Goal: Transaction & Acquisition: Download file/media

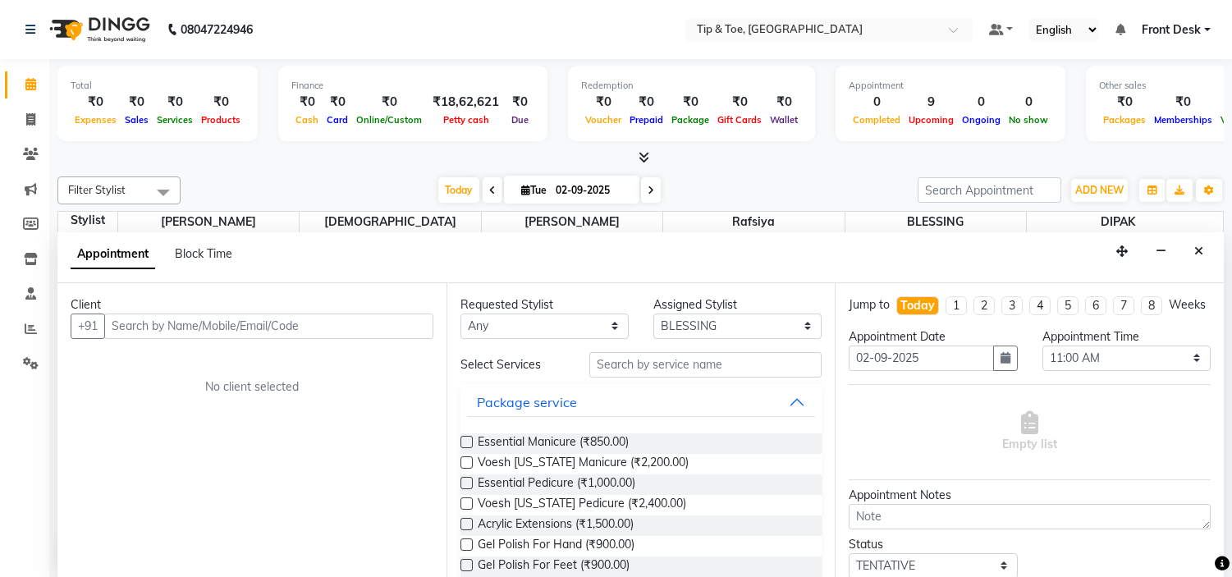
select select "50942"
select select "660"
select select "tentative"
click at [1195, 249] on icon "Close" at bounding box center [1199, 250] width 9 height 11
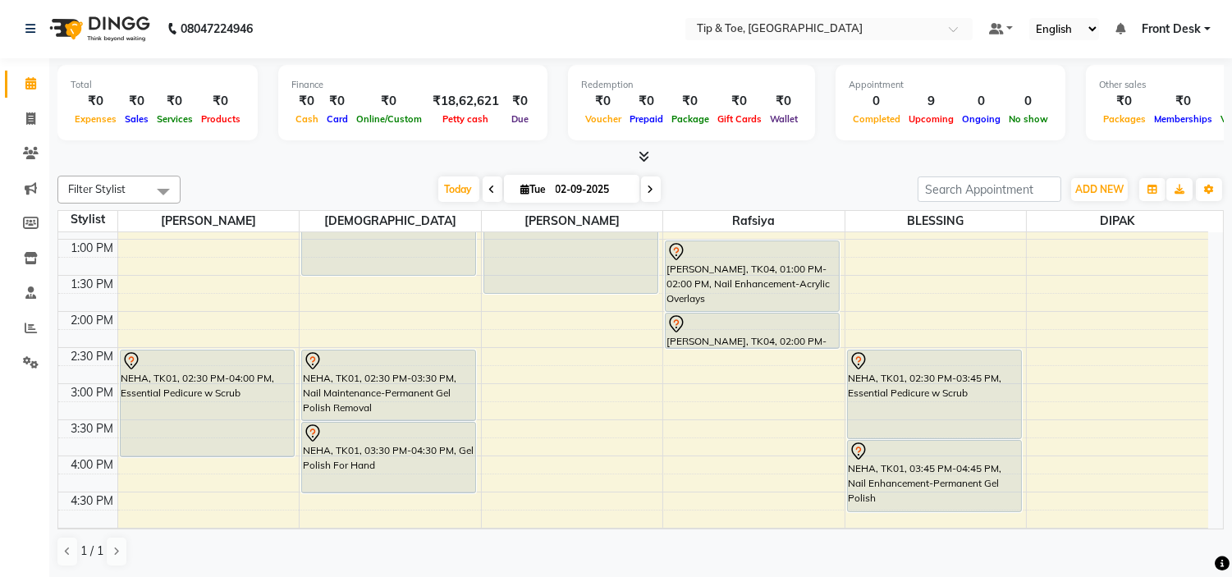
scroll to position [190, 0]
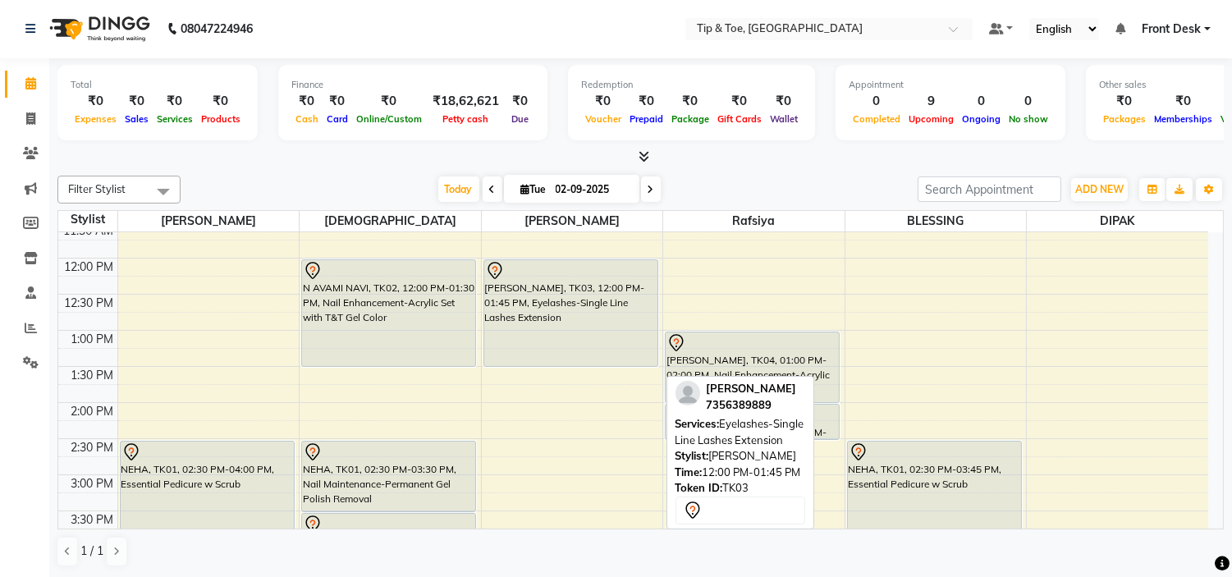
drag, startPoint x: 558, startPoint y: 383, endPoint x: 546, endPoint y: 365, distance: 21.9
click at [546, 365] on div "TANYA, TK03, 12:00 PM-01:45 PM, Eyelashes-Single Line Lashes Extension TANYA, T…" at bounding box center [572, 511] width 181 height 938
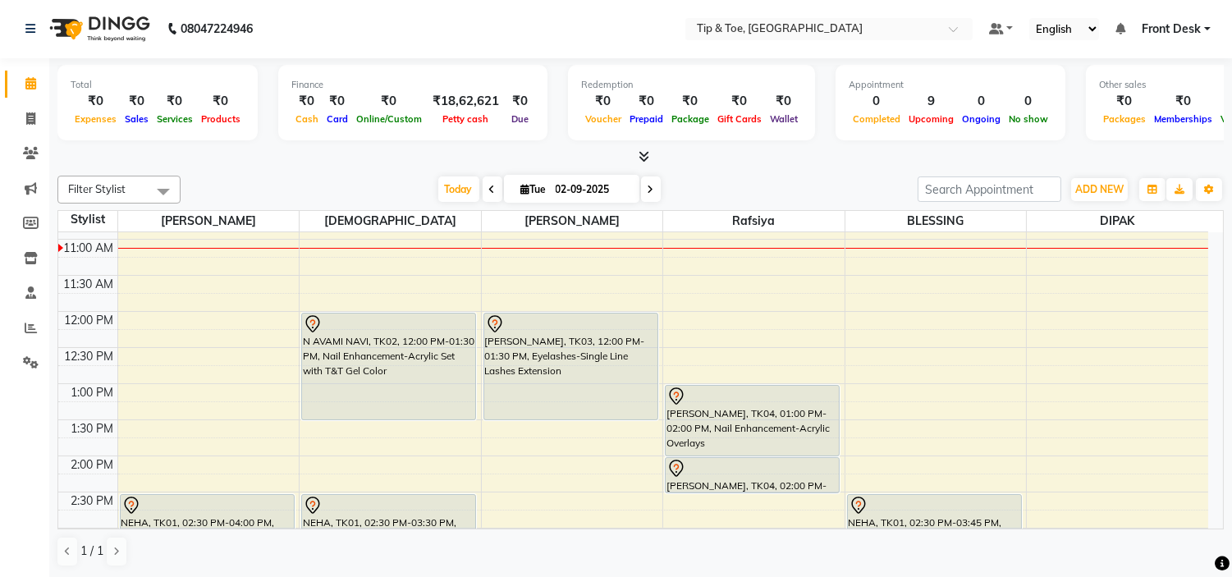
scroll to position [99, 0]
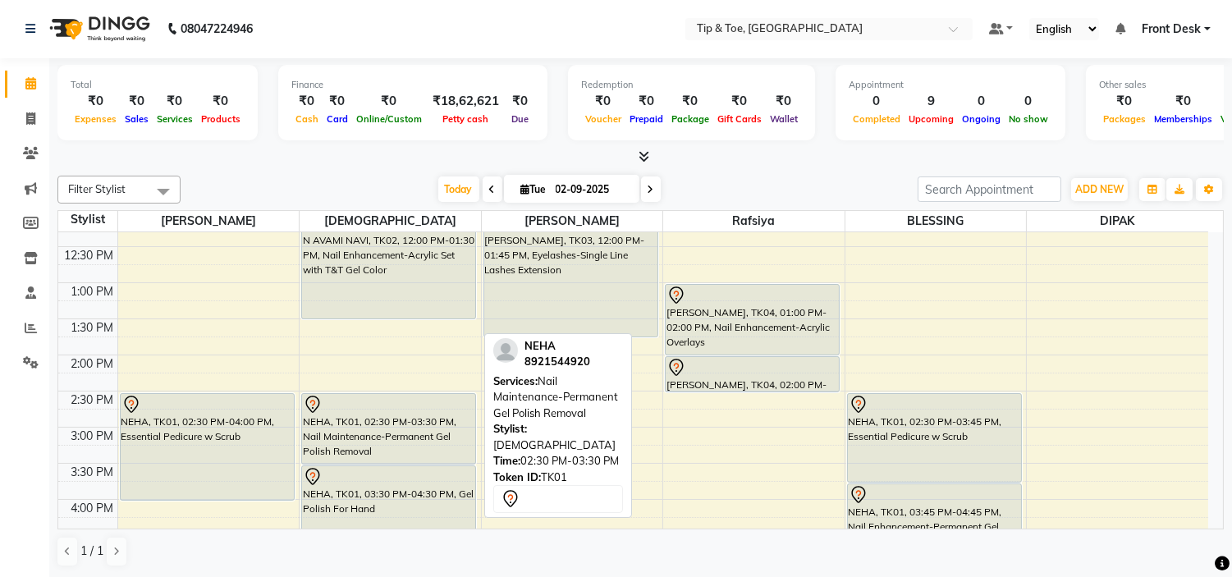
scroll to position [282, 0]
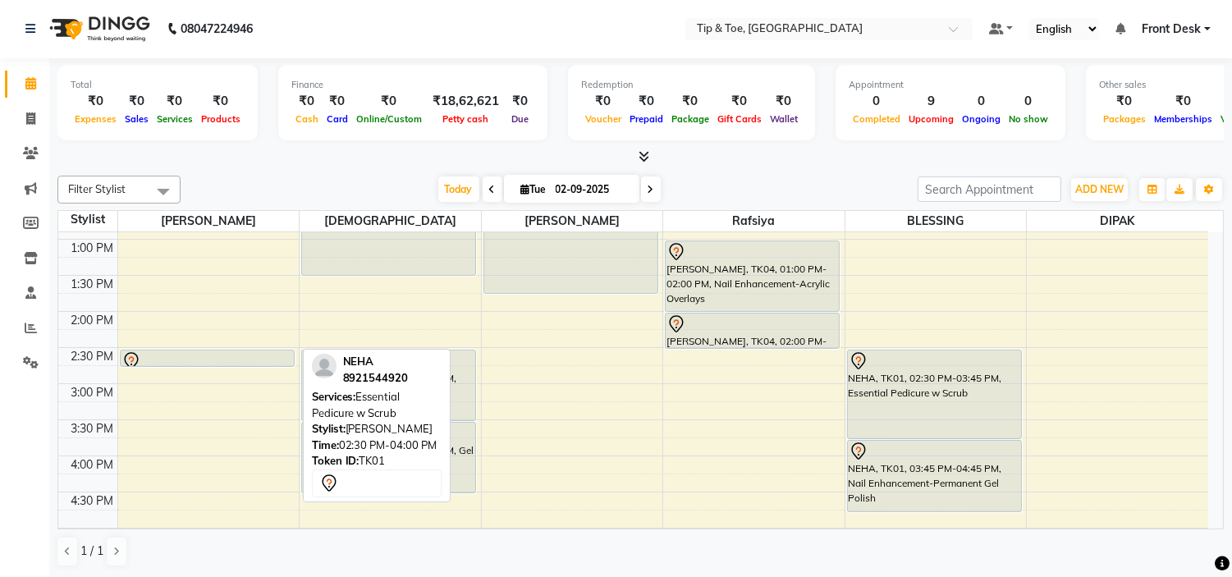
drag, startPoint x: 195, startPoint y: 457, endPoint x: 206, endPoint y: 366, distance: 91.0
click at [206, 366] on div "NEHA, TK01, 02:30 PM-04:00 PM, Essential Pedicure w Scrub NEHA, TK01, 02:30 PM-…" at bounding box center [208, 420] width 181 height 938
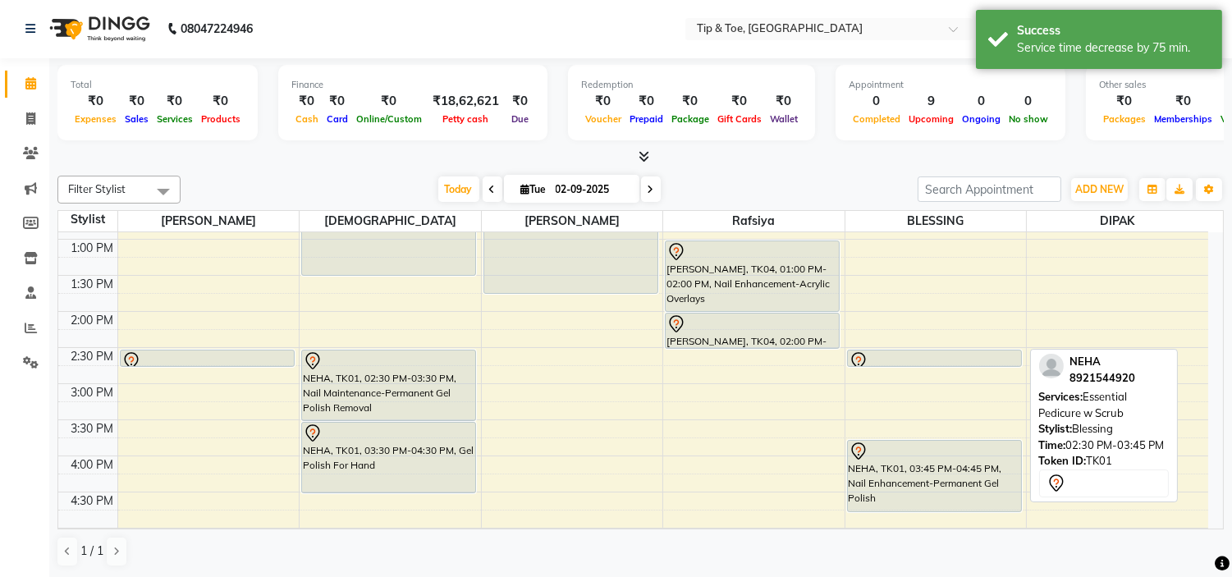
drag, startPoint x: 905, startPoint y: 438, endPoint x: 884, endPoint y: 361, distance: 79.1
click at [884, 361] on div "NEHA, TK01, 02:30 PM-03:45 PM, Essential Pedicure w Scrub NEHA, TK01, 03:45 PM-…" at bounding box center [936, 420] width 181 height 938
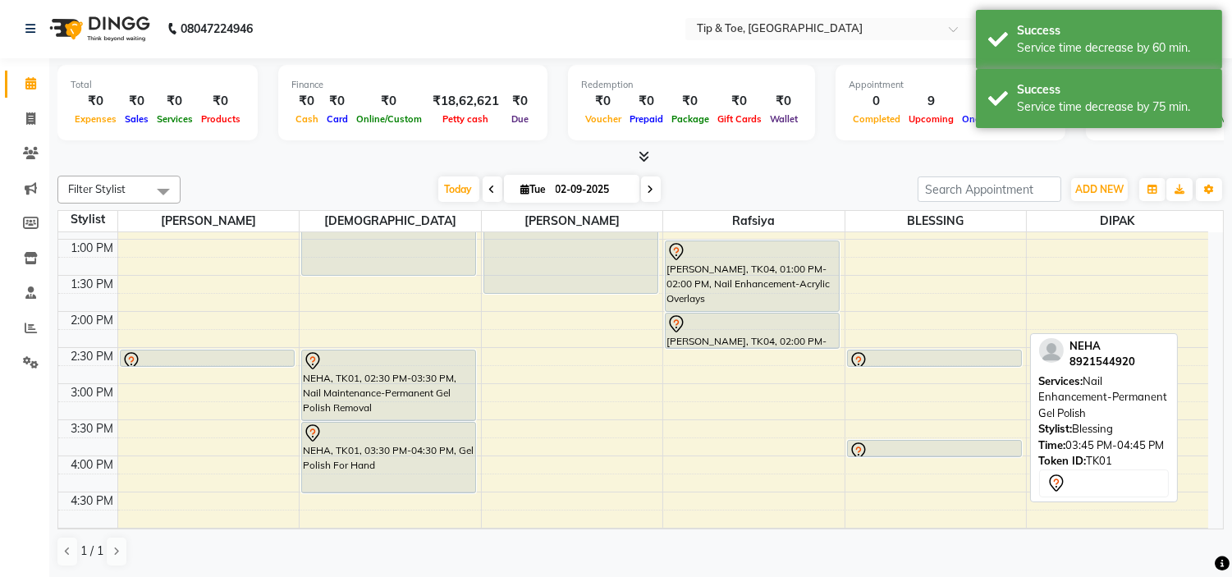
drag, startPoint x: 925, startPoint y: 511, endPoint x: 906, endPoint y: 455, distance: 58.7
click at [906, 455] on div "NEHA, TK01, 02:30 PM-02:45 PM, Essential Pedicure w Scrub NEHA, TK01, 03:45 PM-…" at bounding box center [936, 420] width 181 height 938
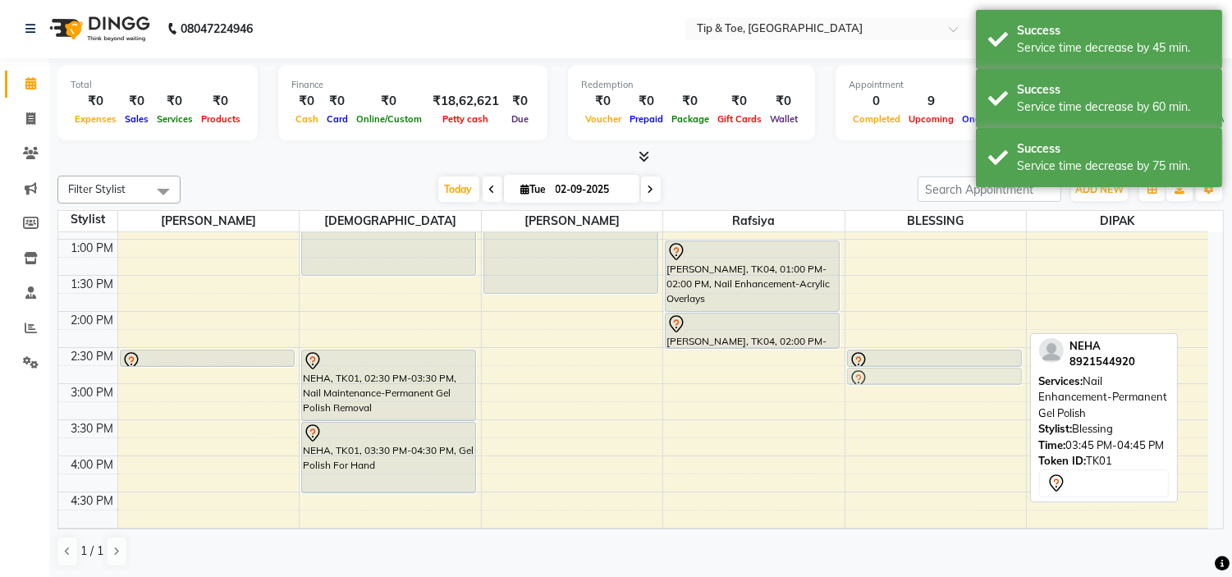
drag, startPoint x: 906, startPoint y: 447, endPoint x: 880, endPoint y: 382, distance: 70.7
click at [880, 382] on div "NEHA, TK01, 02:30 PM-02:45 PM, Essential Pedicure w Scrub NEHA, TK01, 03:45 PM-…" at bounding box center [936, 420] width 181 height 938
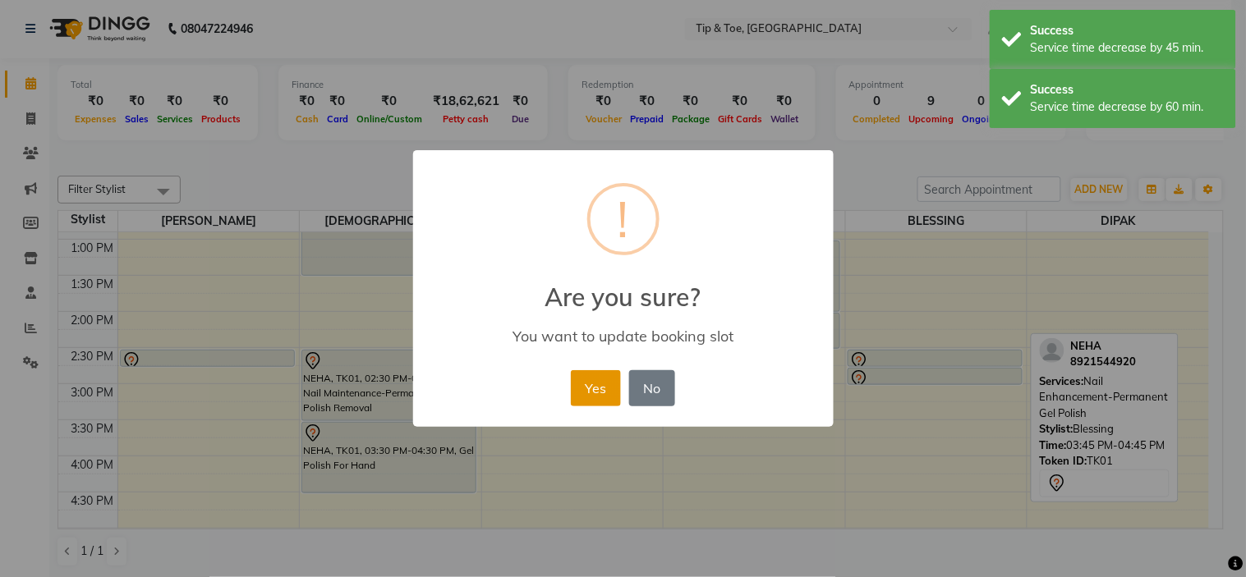
click at [610, 383] on button "Yes" at bounding box center [596, 388] width 50 height 36
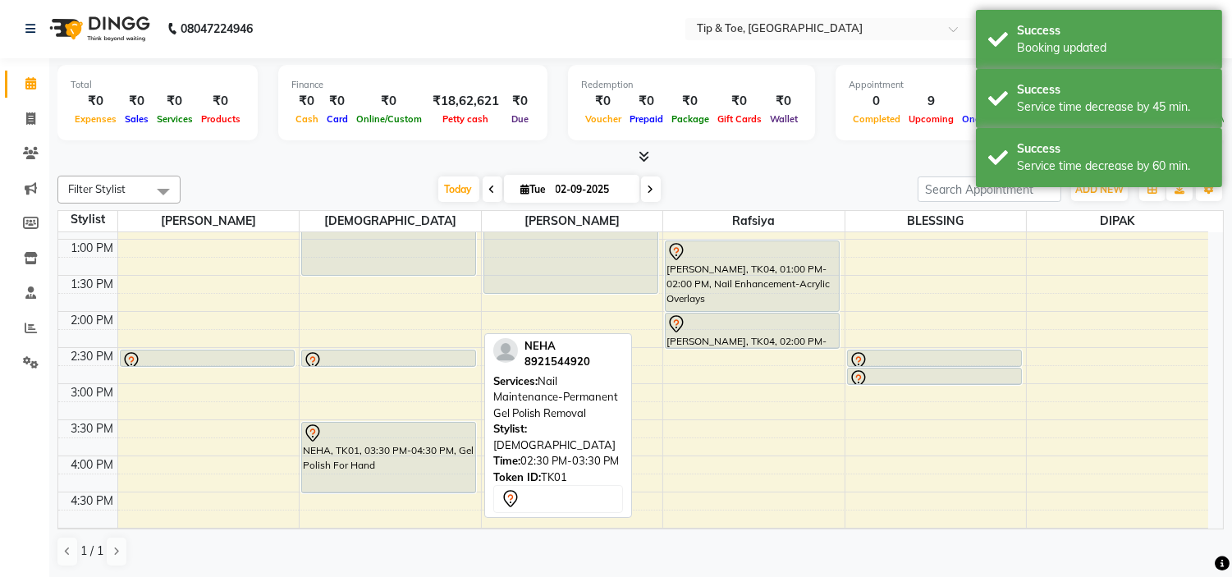
drag, startPoint x: 374, startPoint y: 417, endPoint x: 365, endPoint y: 365, distance: 53.3
click at [365, 365] on div "N AVAMI NAVI, TK02, 12:00 PM-01:30 PM, Nail Enhancement-Acrylic Set with T&T Ge…" at bounding box center [390, 420] width 181 height 938
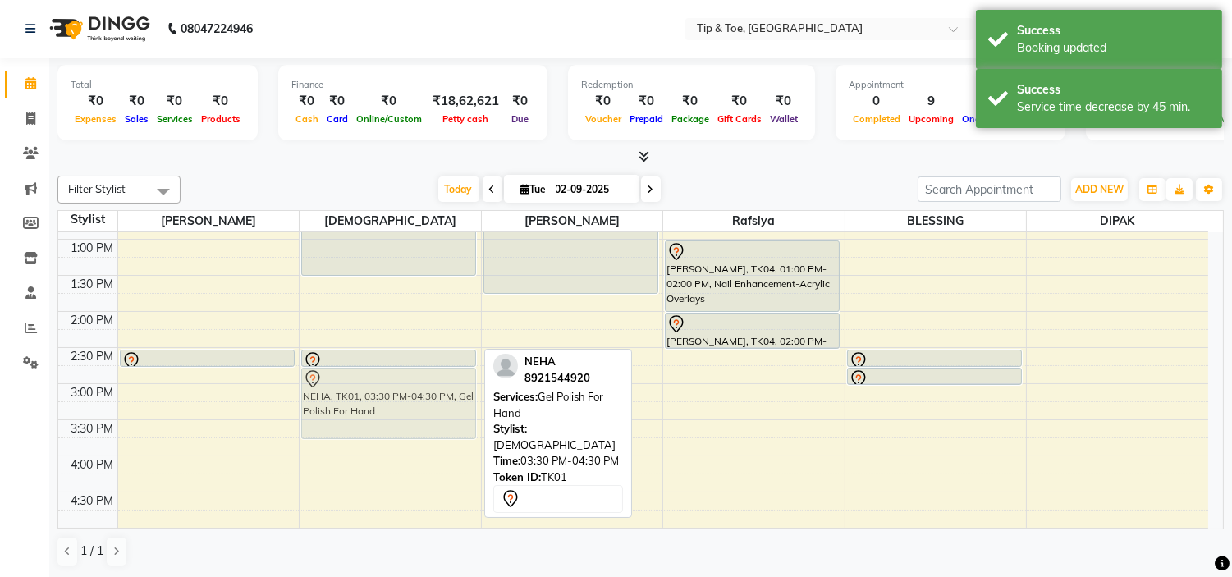
drag, startPoint x: 392, startPoint y: 440, endPoint x: 388, endPoint y: 392, distance: 48.7
click at [388, 392] on div "N AVAMI NAVI, TK02, 12:00 PM-01:30 PM, Nail Enhancement-Acrylic Set with T&T Ge…" at bounding box center [390, 420] width 181 height 938
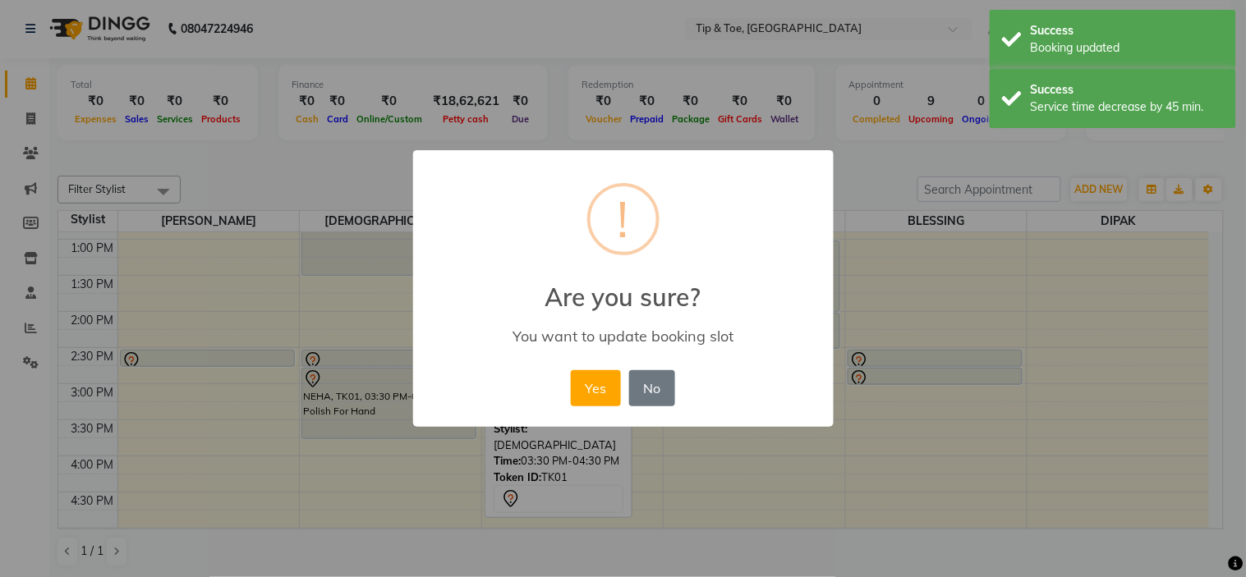
click at [569, 397] on div "Yes No No" at bounding box center [623, 388] width 112 height 44
click at [571, 397] on button "Yes" at bounding box center [596, 388] width 50 height 36
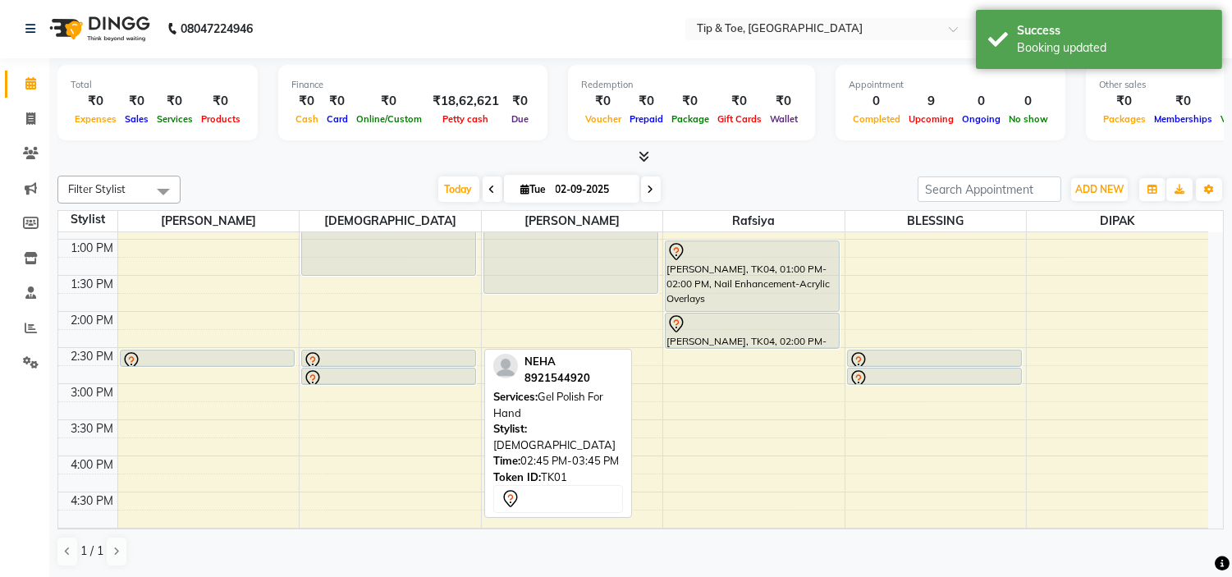
drag, startPoint x: 405, startPoint y: 435, endPoint x: 391, endPoint y: 378, distance: 59.1
click at [391, 378] on div "N AVAMI NAVI, TK02, 12:00 PM-01:30 PM, Nail Enhancement-Acrylic Set with T&T Ge…" at bounding box center [390, 420] width 181 height 938
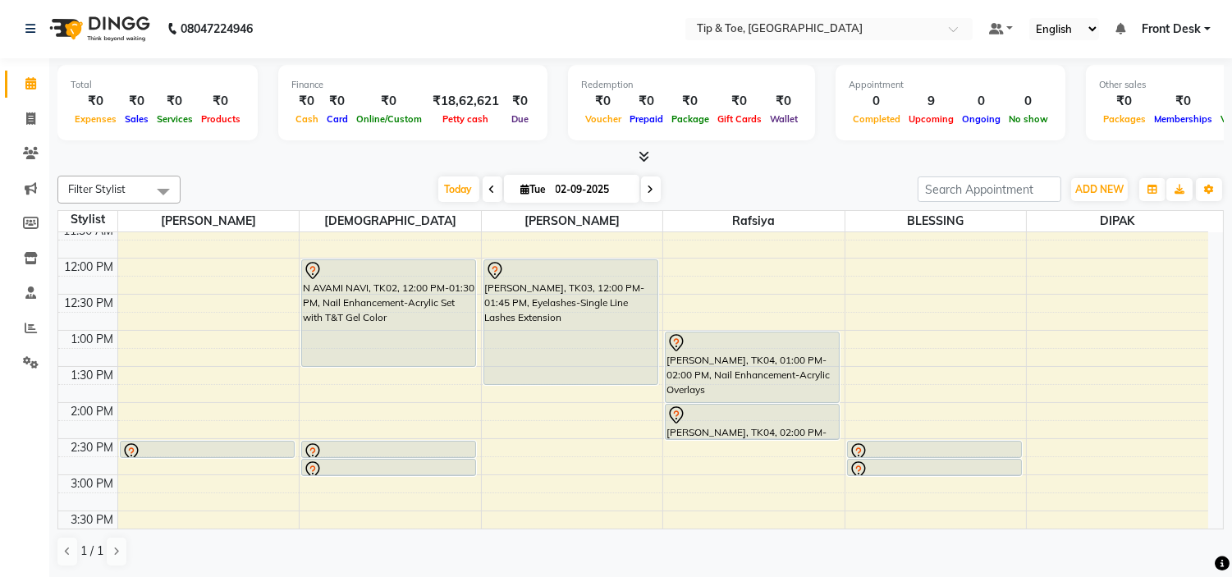
scroll to position [99, 0]
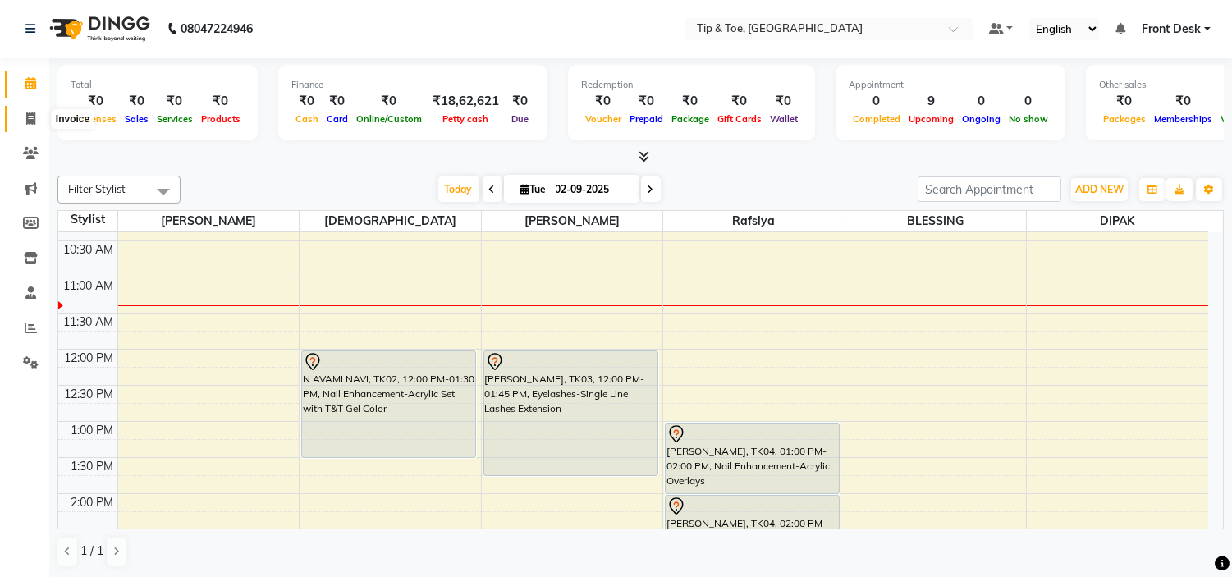
drag, startPoint x: 28, startPoint y: 120, endPoint x: 113, endPoint y: 54, distance: 107.7
click at [28, 120] on icon at bounding box center [30, 118] width 9 height 12
select select "5360"
select select "service"
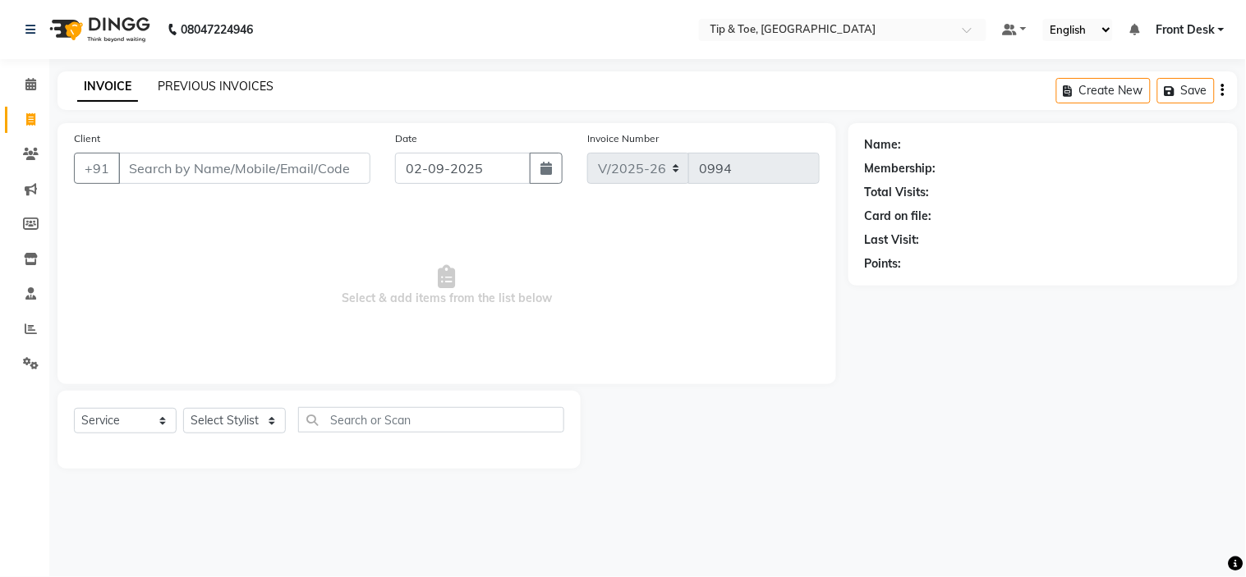
click at [171, 83] on link "PREVIOUS INVOICES" at bounding box center [216, 86] width 116 height 15
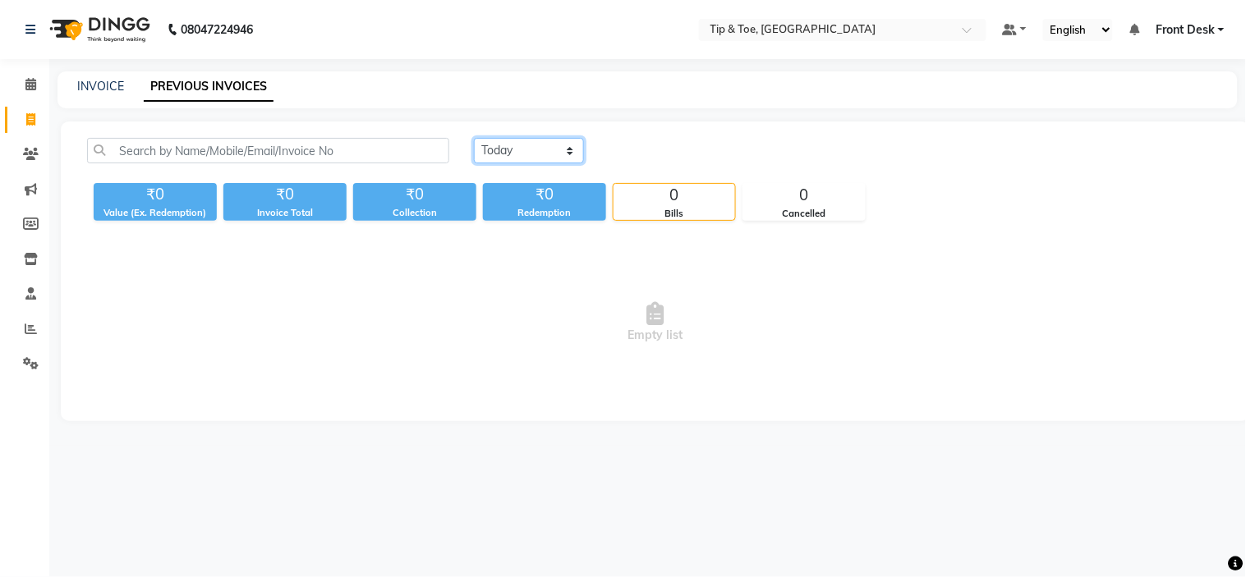
click at [531, 149] on select "Today Yesterday Custom Range" at bounding box center [529, 150] width 110 height 25
select select "yesterday"
click at [474, 138] on select "Today Yesterday Custom Range" at bounding box center [529, 150] width 110 height 25
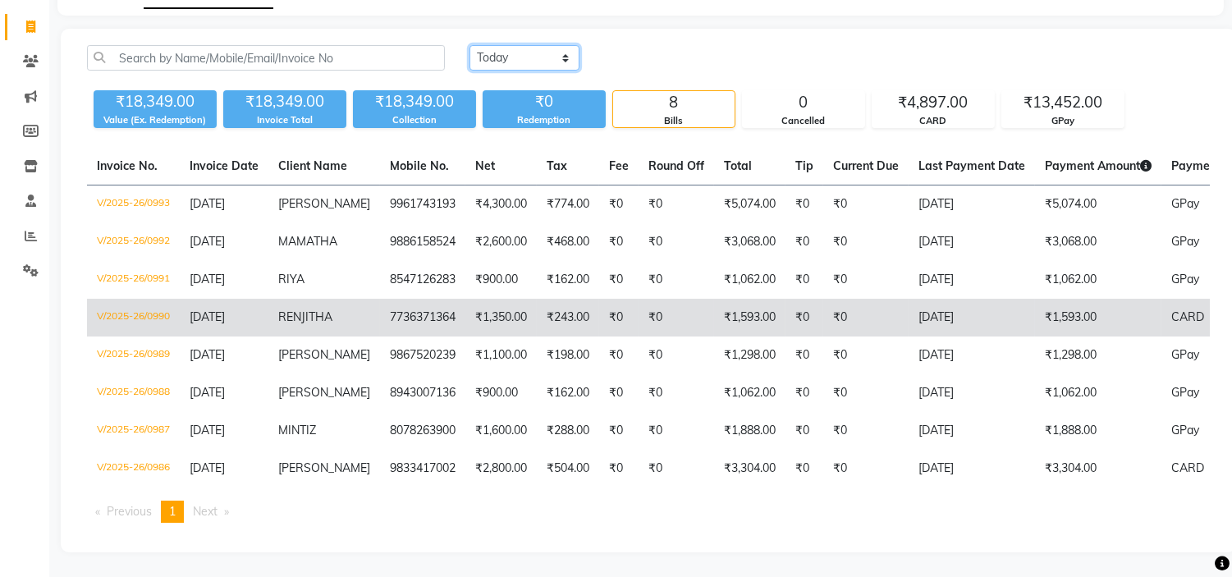
scroll to position [137, 0]
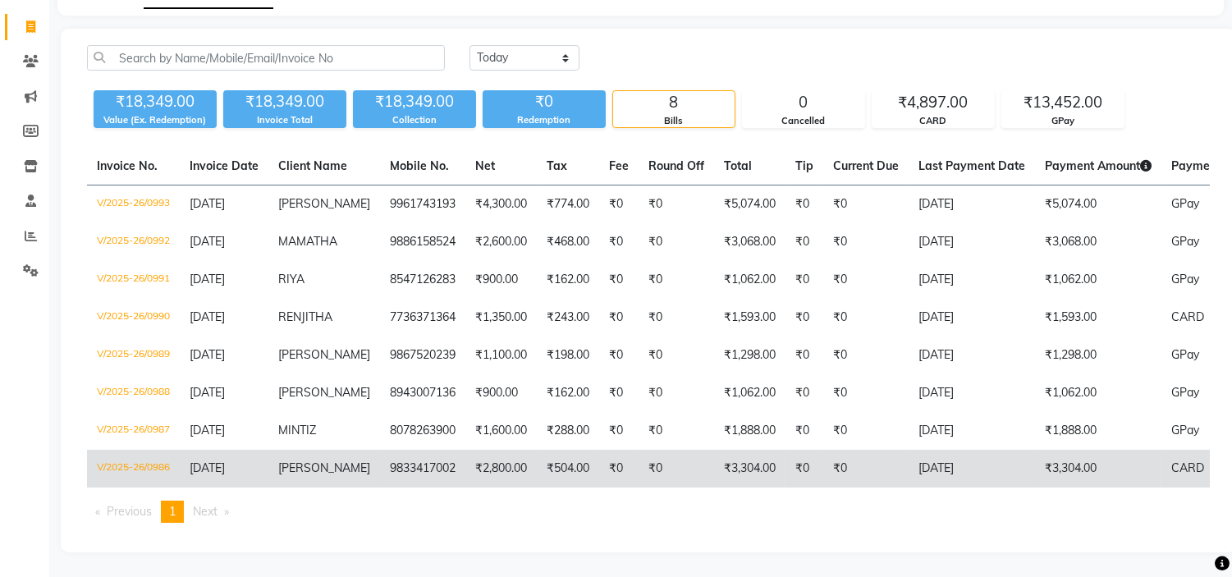
click at [310, 461] on span "ELLERY" at bounding box center [324, 468] width 92 height 15
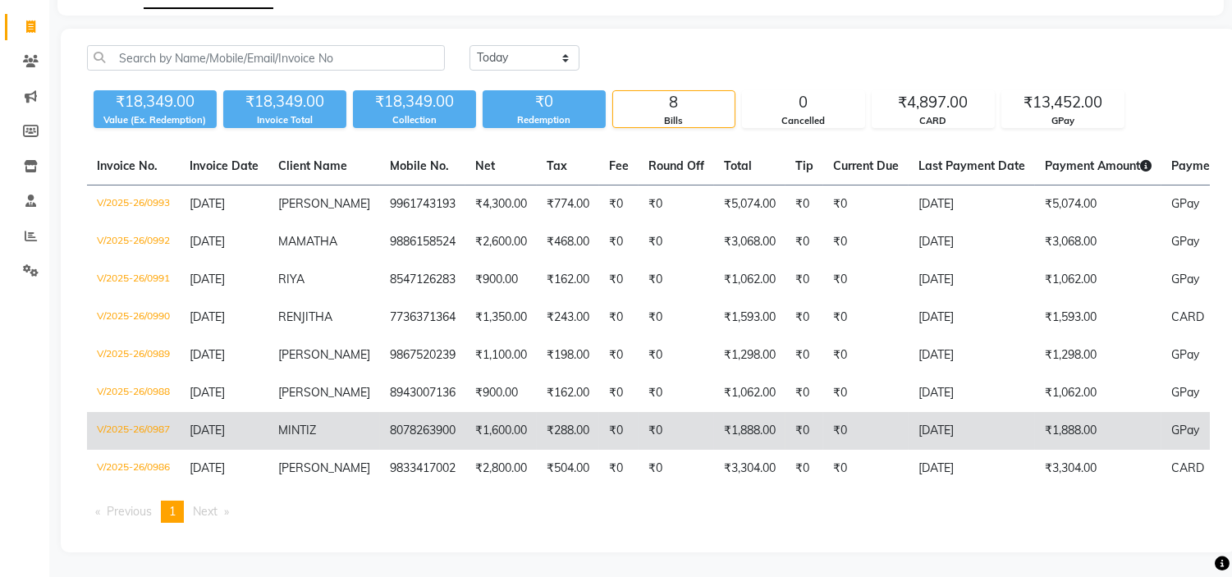
click at [305, 423] on span "MINTIZ" at bounding box center [297, 430] width 38 height 15
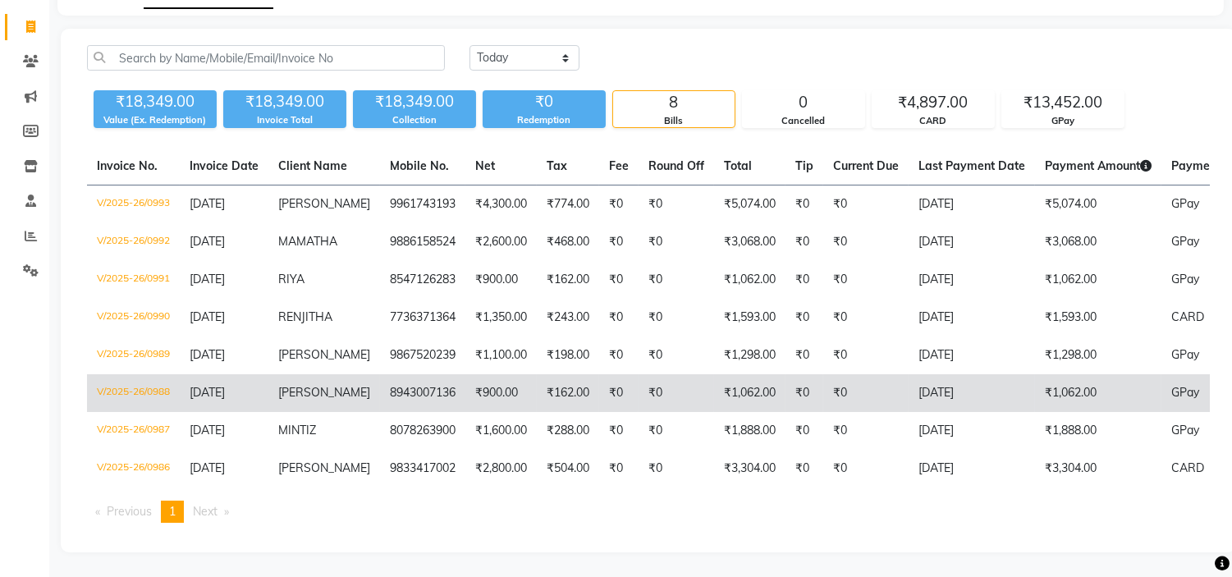
click at [310, 386] on span "ANANNYA" at bounding box center [324, 392] width 92 height 15
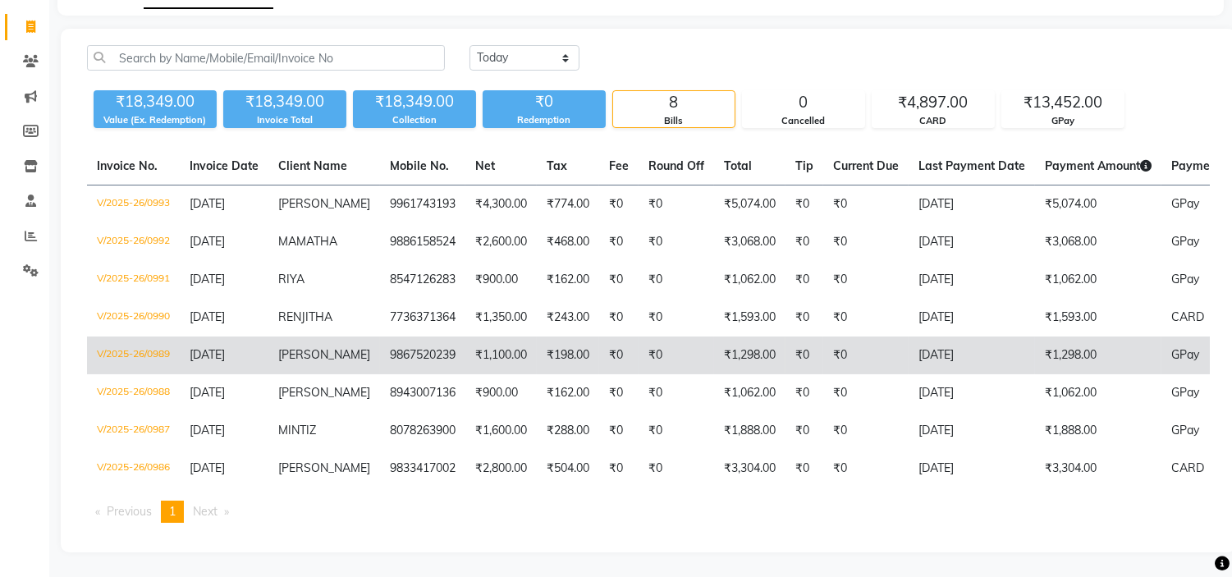
click at [285, 347] on span "SNEHA NAIR" at bounding box center [324, 354] width 92 height 15
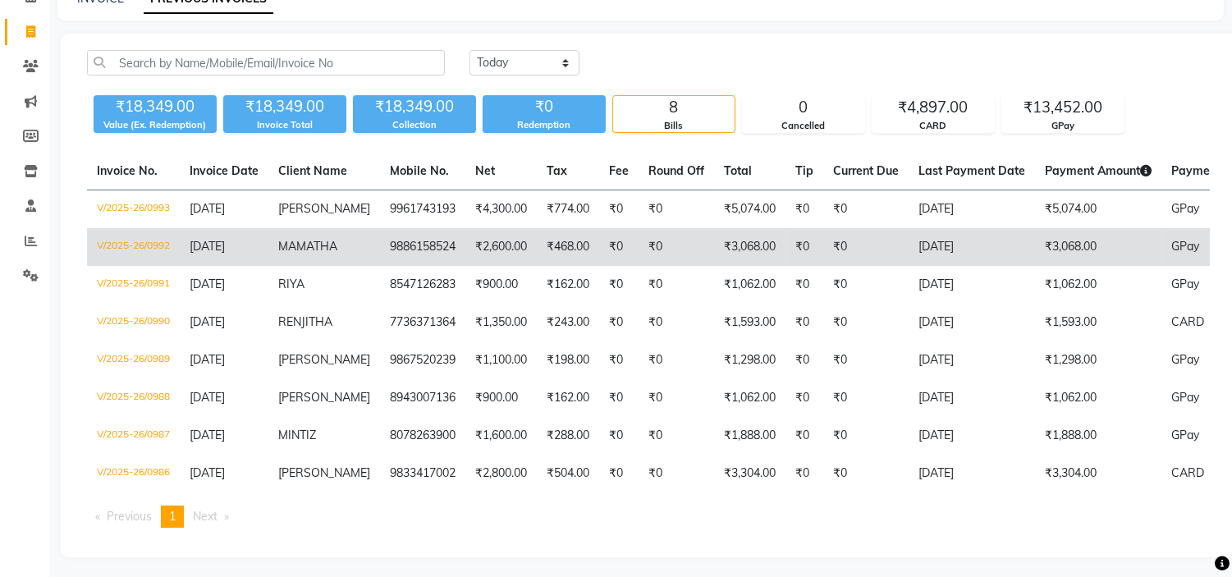
scroll to position [46, 0]
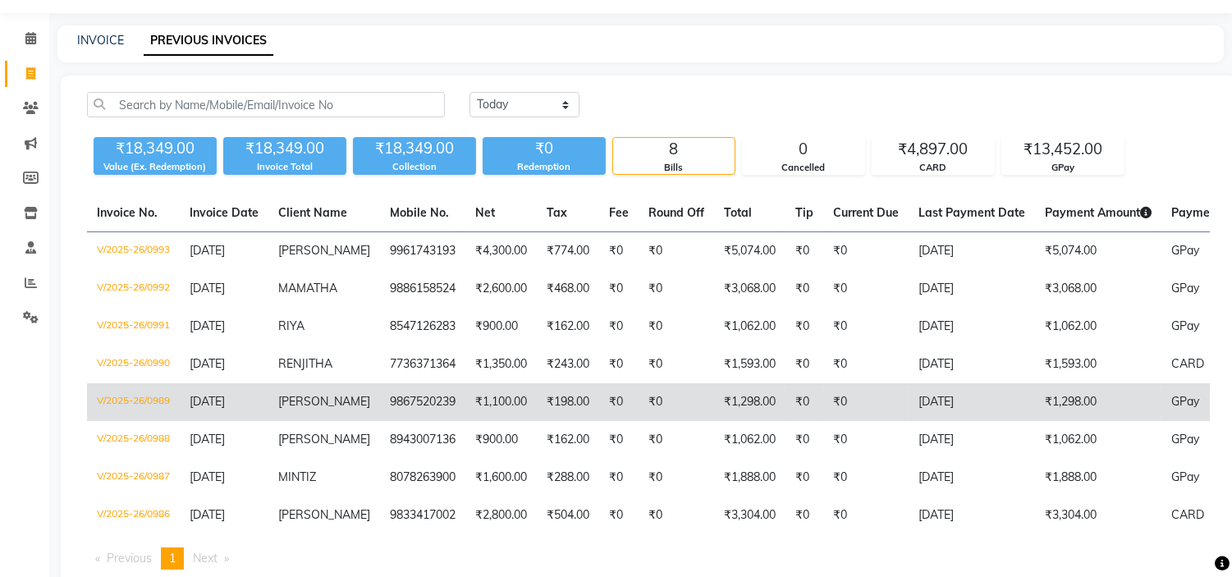
click at [308, 409] on span "SNEHA NAIR" at bounding box center [324, 401] width 92 height 15
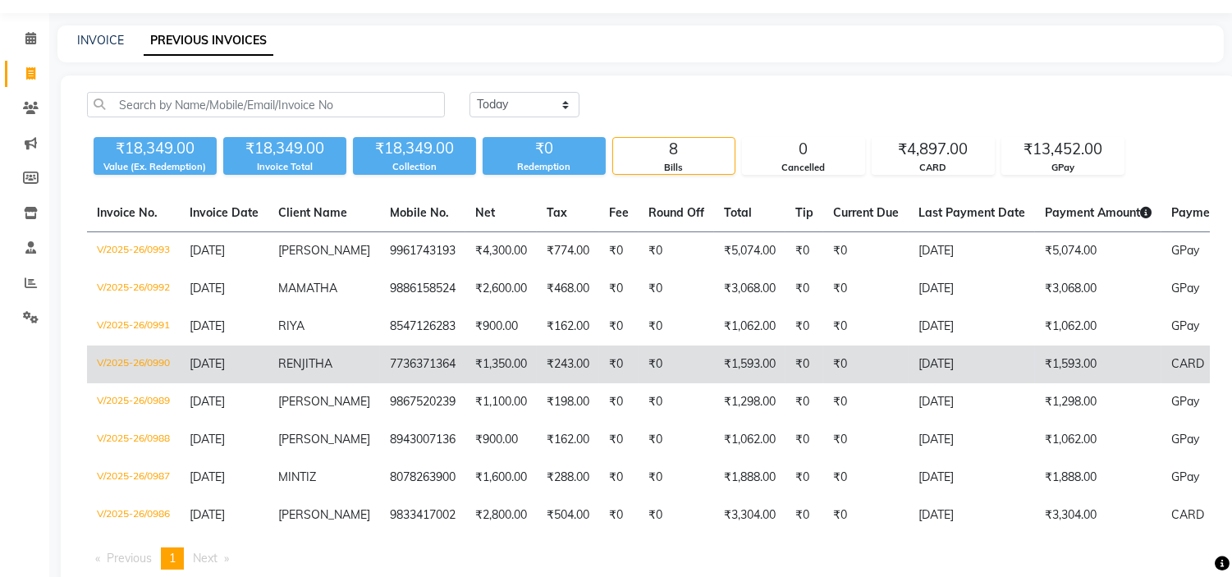
click at [312, 371] on span "RENJITHA" at bounding box center [305, 363] width 54 height 15
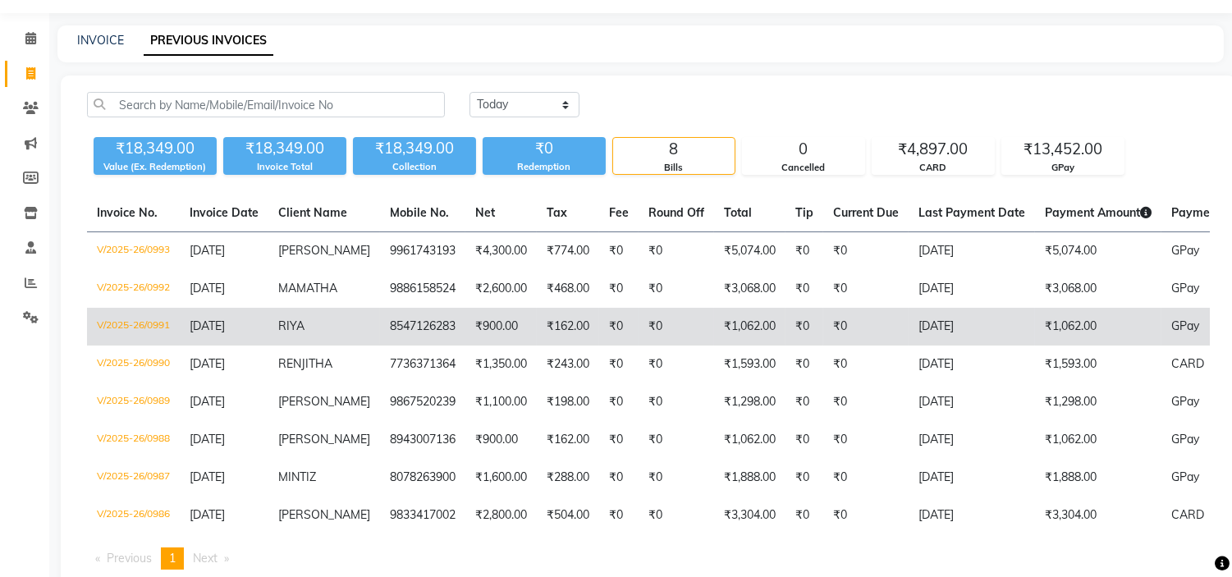
click at [297, 333] on span "RIYA" at bounding box center [291, 326] width 26 height 15
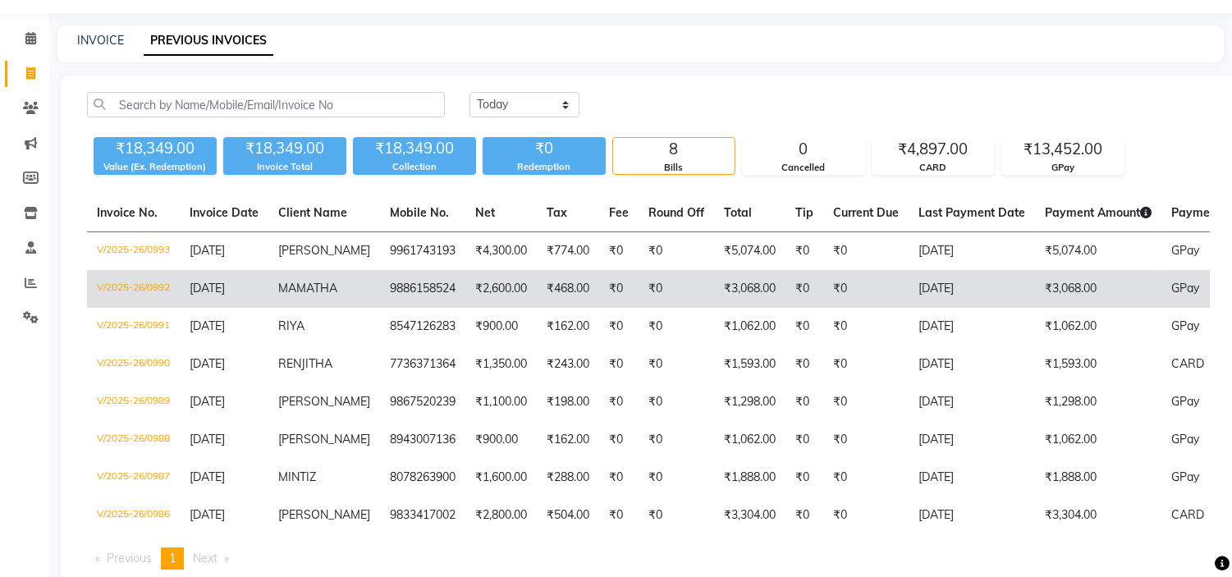
click at [321, 308] on td "MAMATHA" at bounding box center [324, 289] width 112 height 38
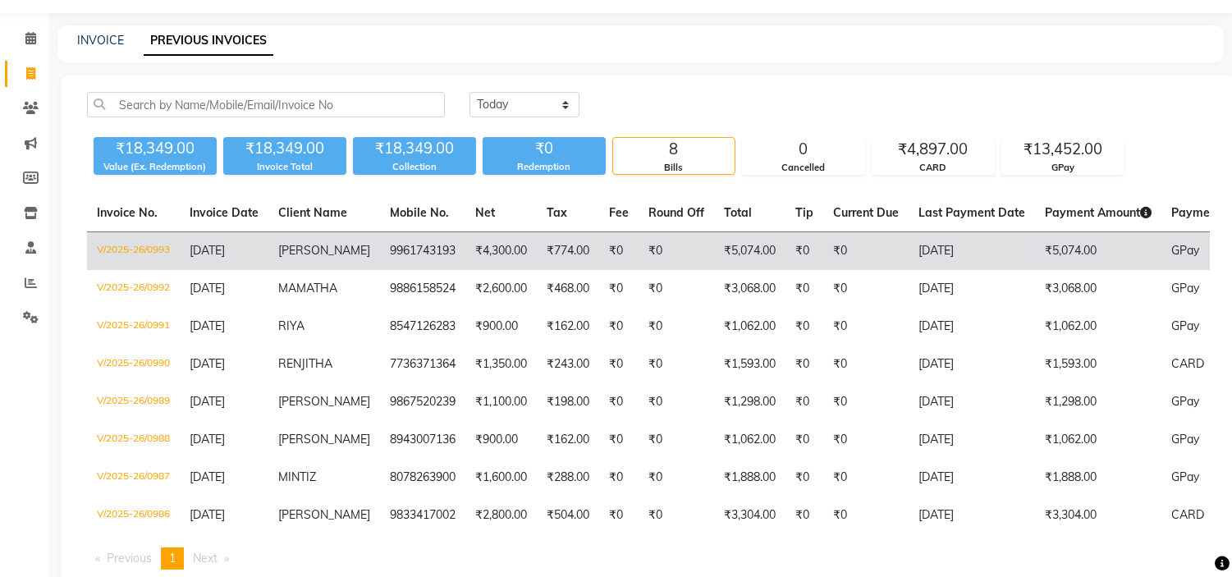
click at [305, 253] on span "[PERSON_NAME]" at bounding box center [324, 250] width 92 height 15
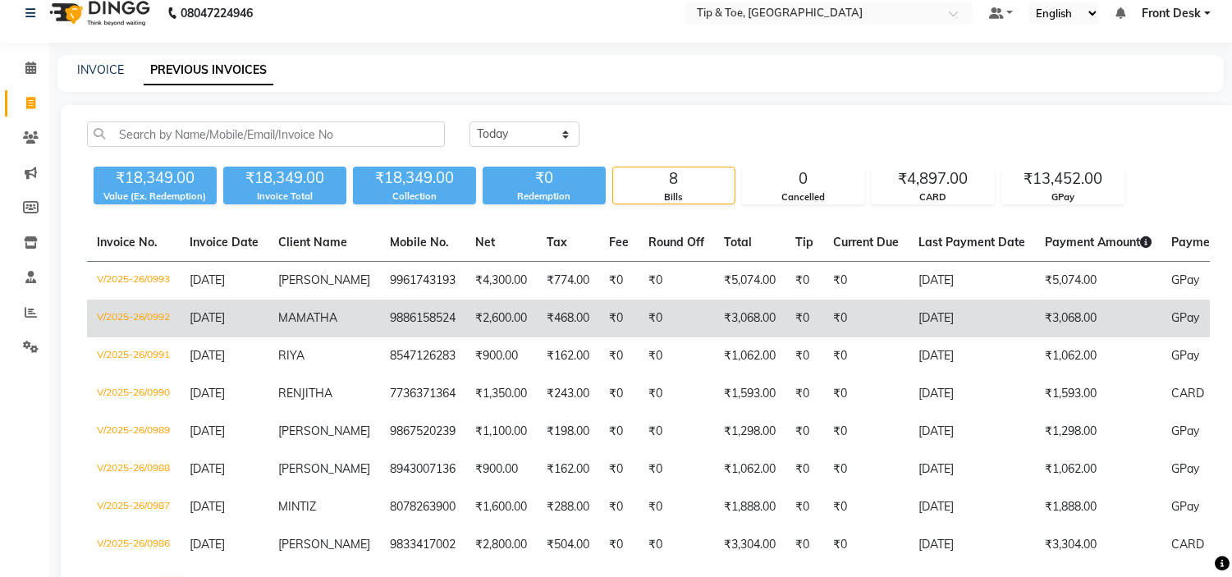
scroll to position [0, 0]
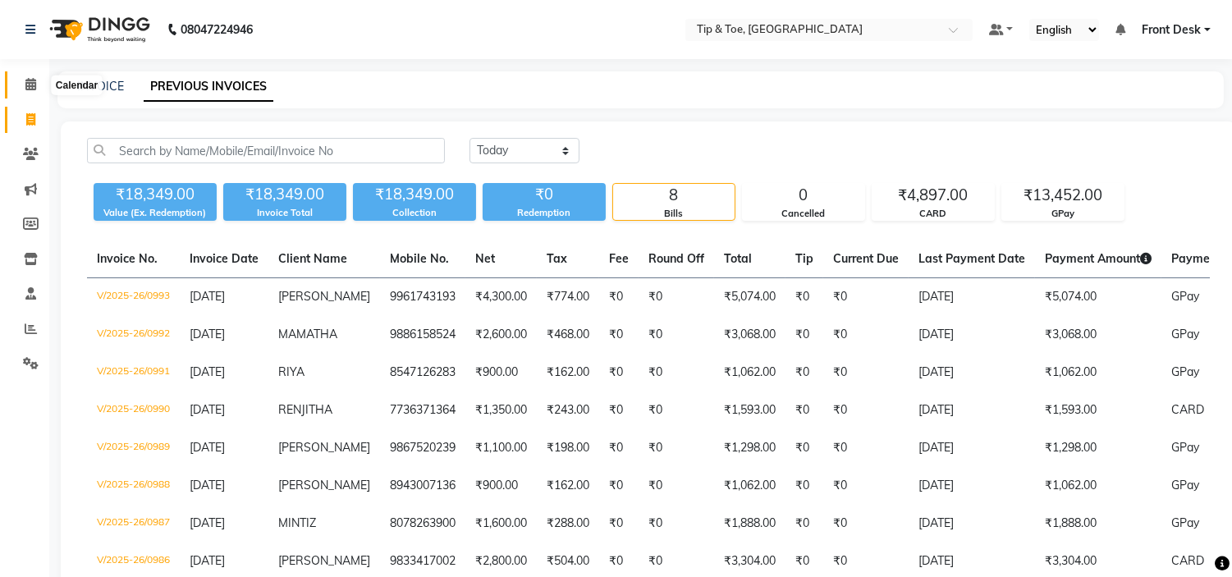
click at [30, 85] on icon at bounding box center [30, 84] width 11 height 12
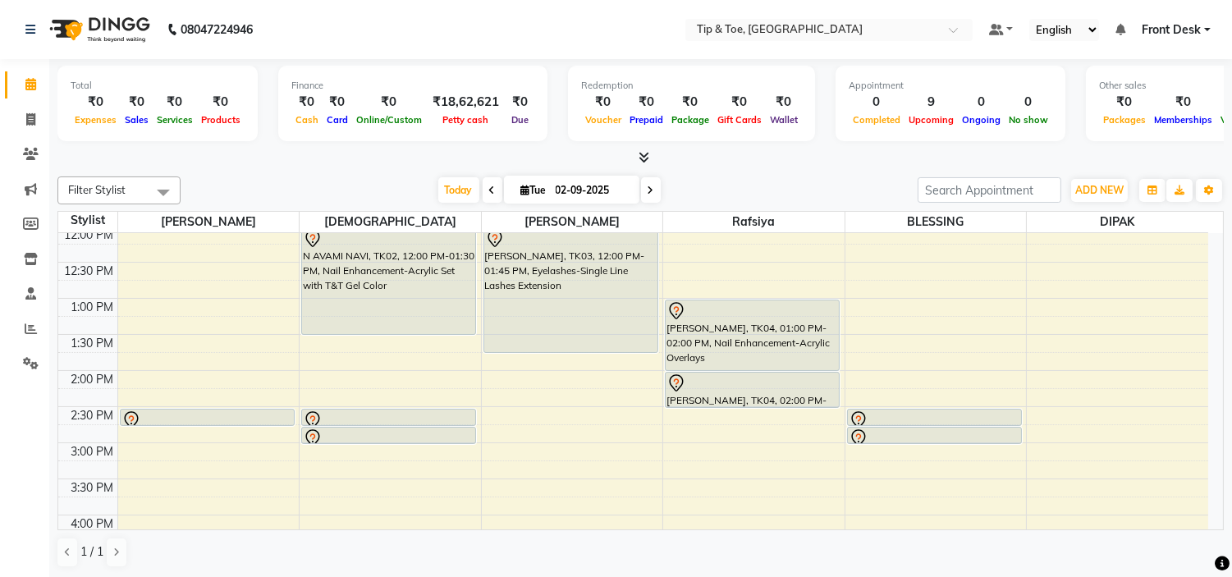
scroll to position [182, 0]
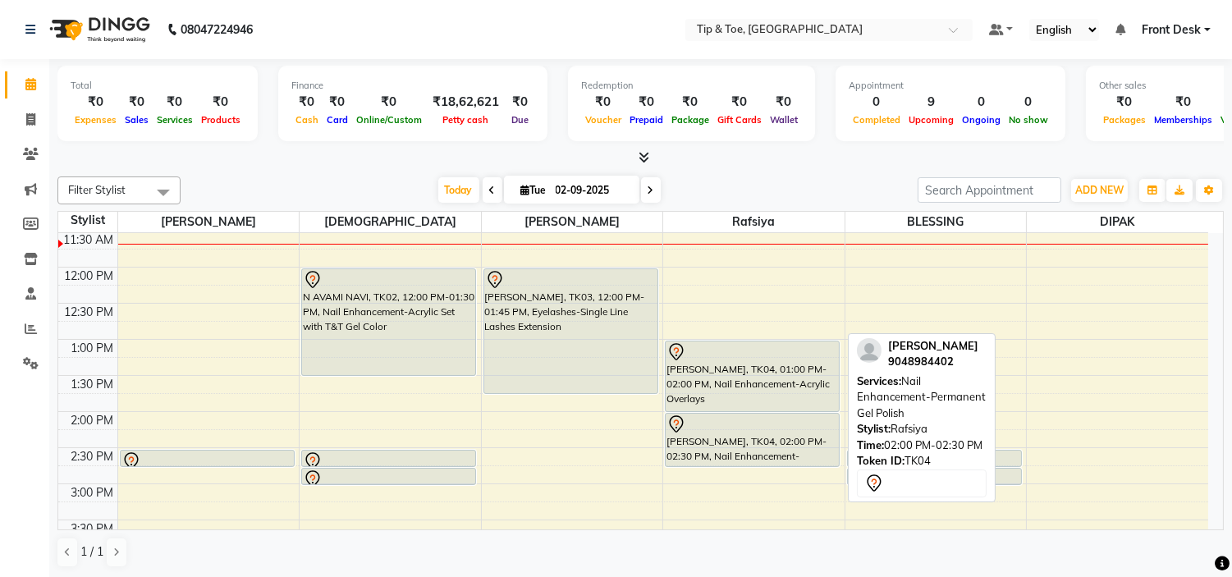
click at [704, 456] on div "KARISHMA, TK04, 01:00 PM-02:00 PM, Nail Enhancement-Acrylic Overlays KARISHMA, …" at bounding box center [753, 520] width 181 height 938
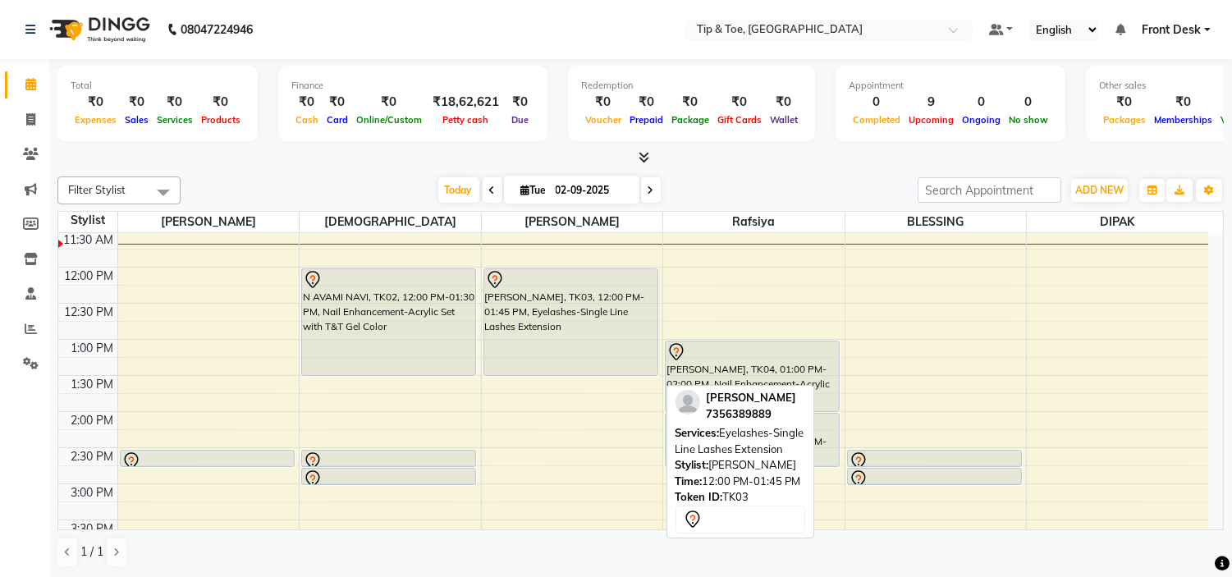
drag, startPoint x: 564, startPoint y: 392, endPoint x: 567, endPoint y: 374, distance: 18.4
click at [567, 374] on div "TANYA, TK03, 12:00 PM-01:45 PM, Eyelashes-Single Line Lashes Extension TANYA, T…" at bounding box center [572, 520] width 181 height 938
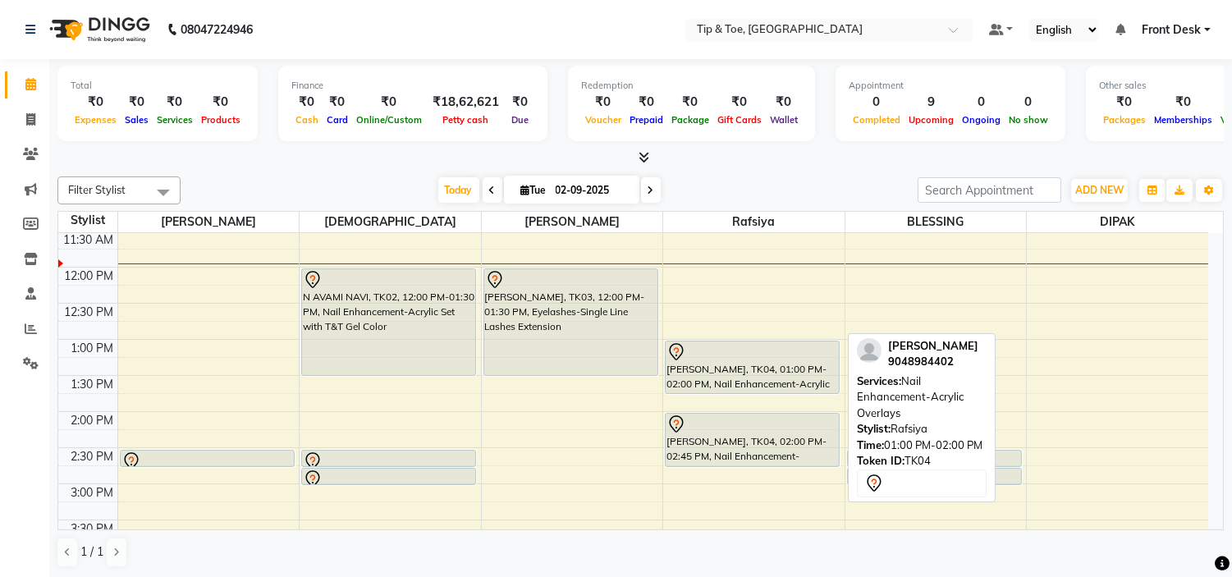
drag, startPoint x: 717, startPoint y: 409, endPoint x: 717, endPoint y: 394, distance: 14.8
click at [717, 394] on div "KARISHMA, TK04, 01:00 PM-02:00 PM, Nail Enhancement-Acrylic Overlays KARISHMA, …" at bounding box center [753, 520] width 181 height 938
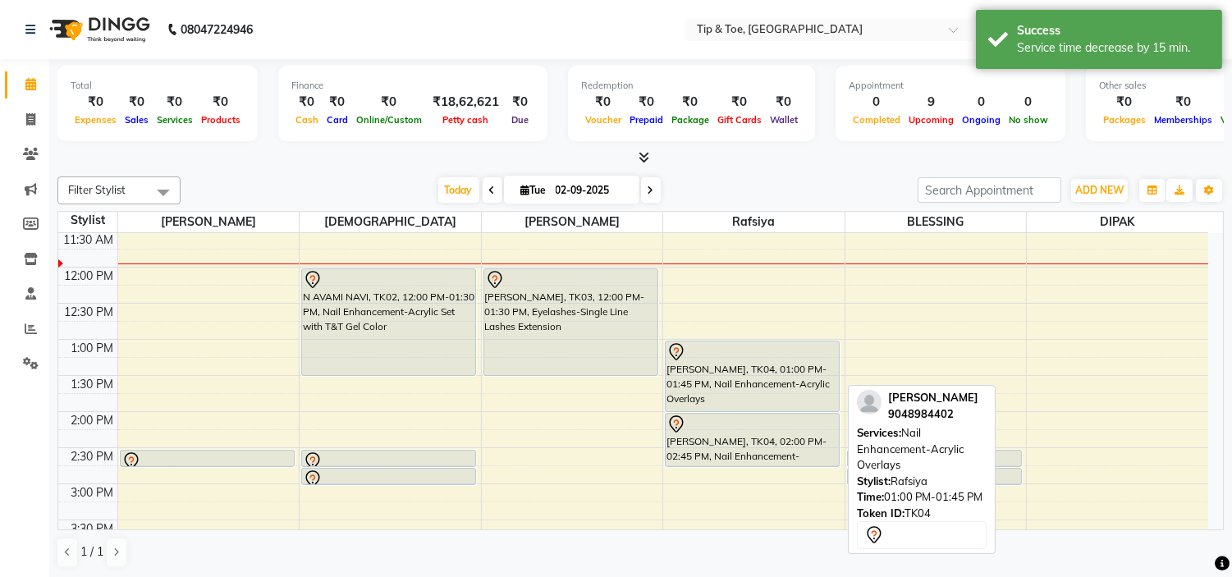
click at [764, 400] on div "KARISHMA, TK04, 01:00 PM-01:45 PM, Nail Enhancement-Acrylic Overlays KARISHMA, …" at bounding box center [753, 520] width 181 height 938
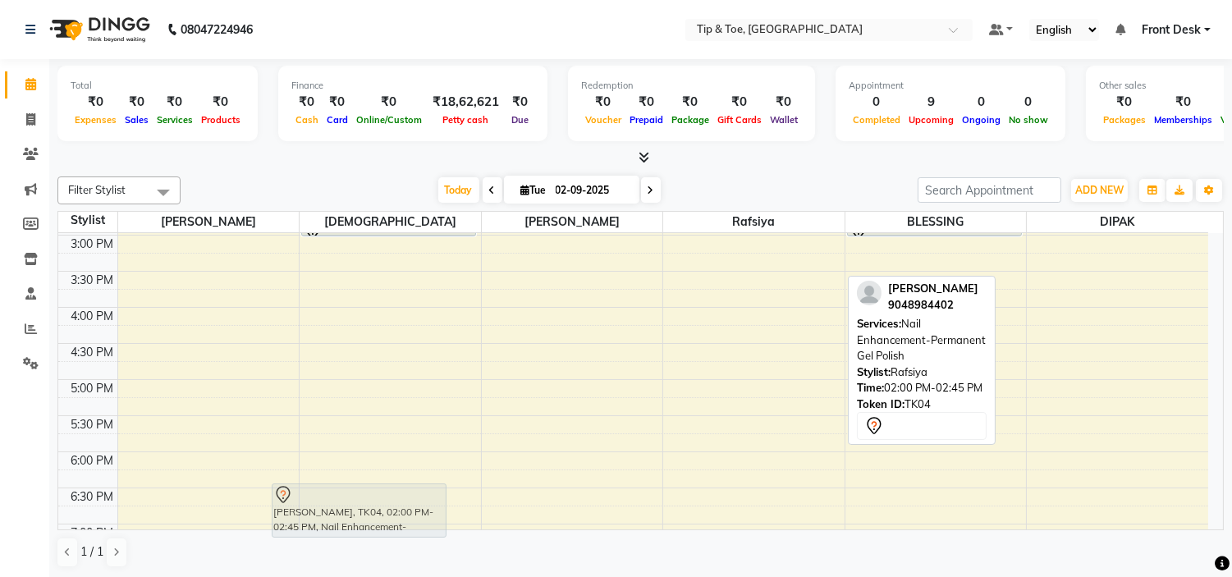
scroll to position [444, 0]
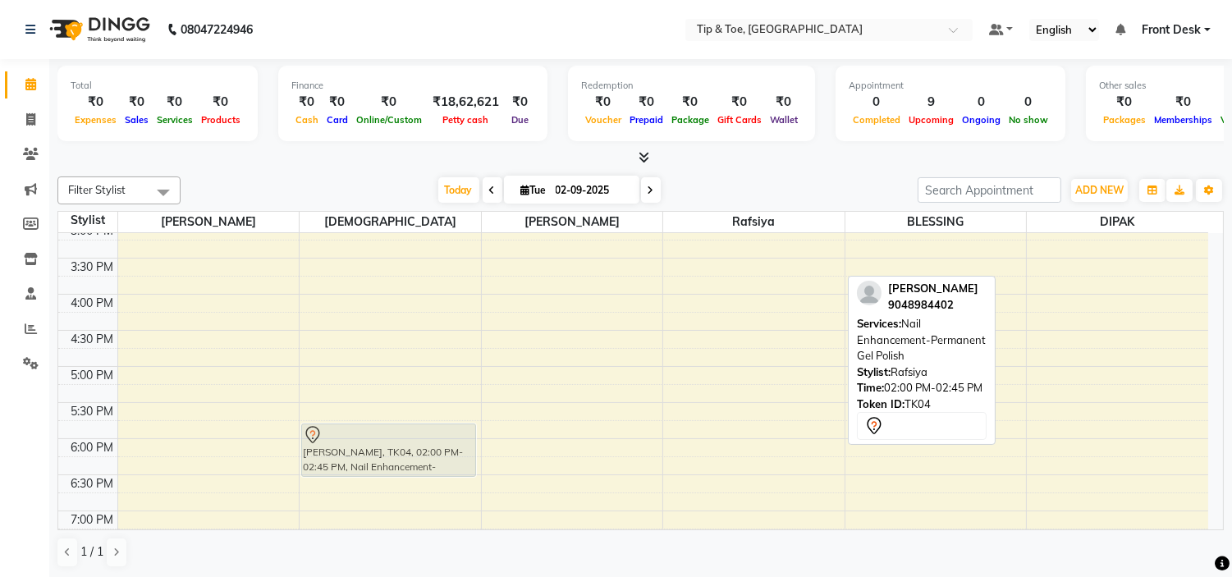
drag, startPoint x: 709, startPoint y: 268, endPoint x: 320, endPoint y: 469, distance: 438.1
click at [320, 469] on tr "NEHA, TK01, 02:30 PM-02:45 PM, Essential Pedicure w Scrub N AVAMI NAVI, TK02, 1…" at bounding box center [633, 258] width 1150 height 938
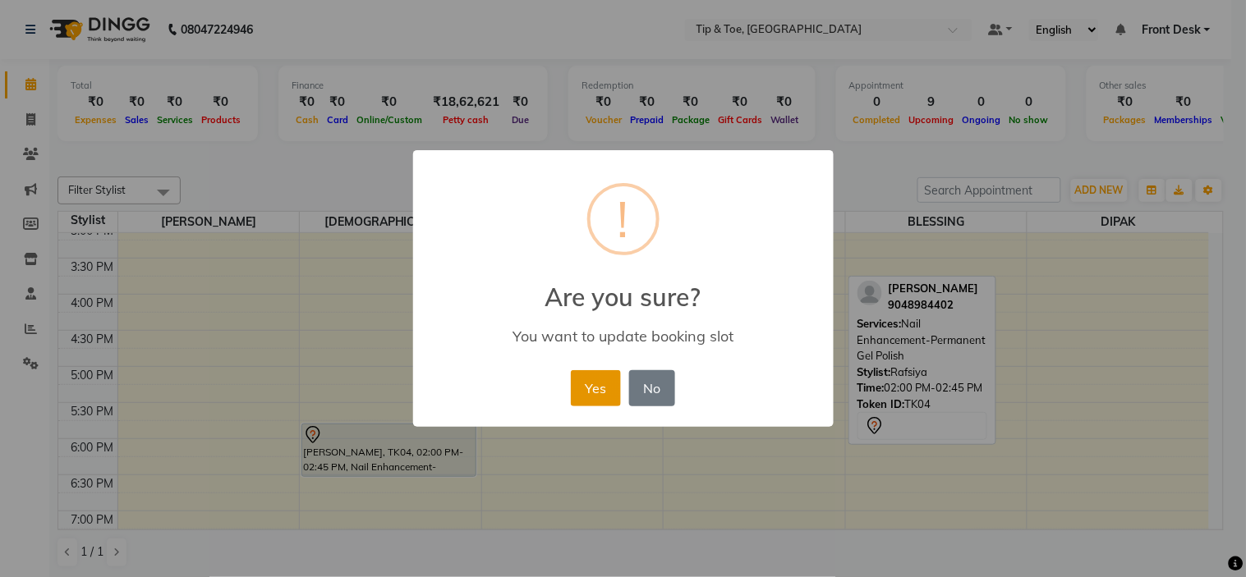
click at [593, 388] on button "Yes" at bounding box center [596, 388] width 50 height 36
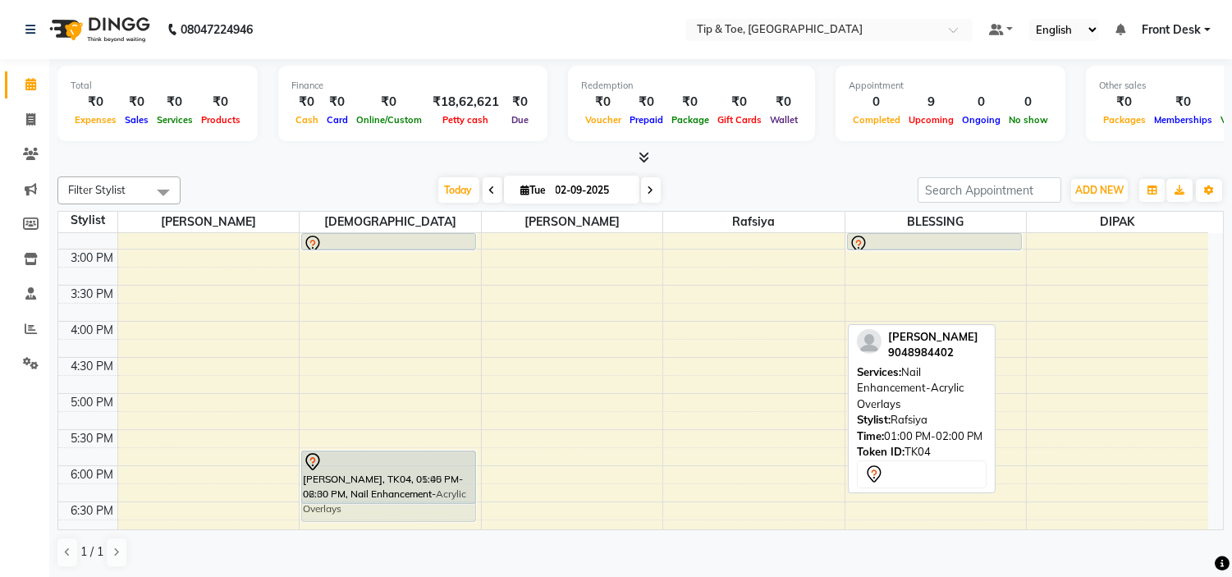
scroll to position [421, 0]
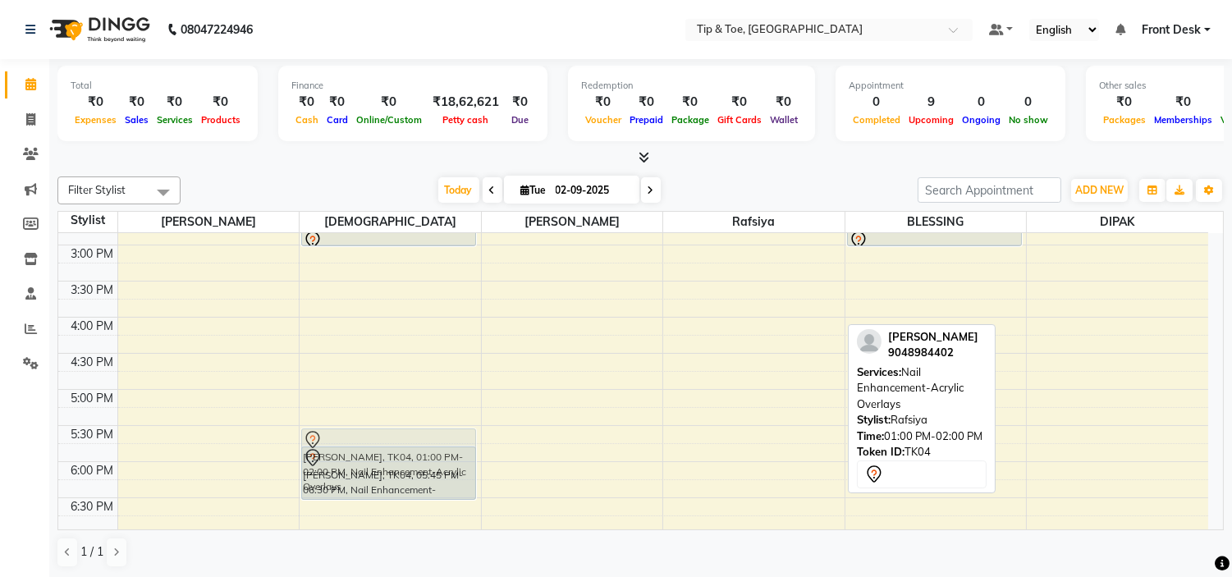
drag, startPoint x: 719, startPoint y: 296, endPoint x: 429, endPoint y: 457, distance: 331.8
click at [429, 457] on tr "NEHA, TK01, 02:30 PM-02:45 PM, Essential Pedicure w Scrub N AVAMI NAVI, TK02, 1…" at bounding box center [633, 281] width 1150 height 938
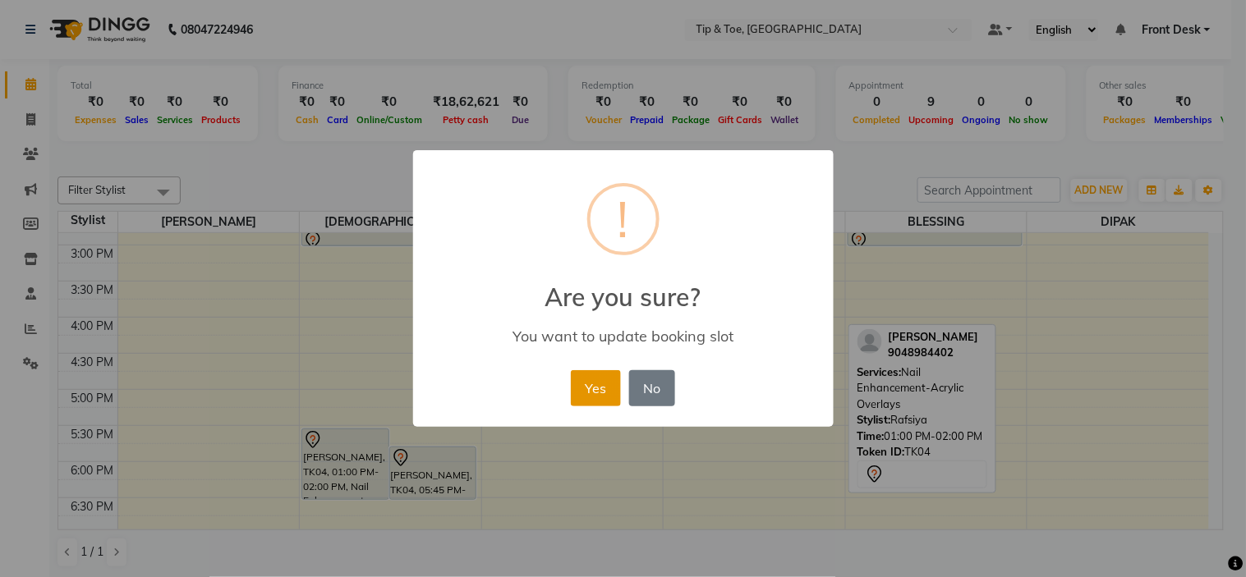
click at [597, 386] on button "Yes" at bounding box center [596, 388] width 50 height 36
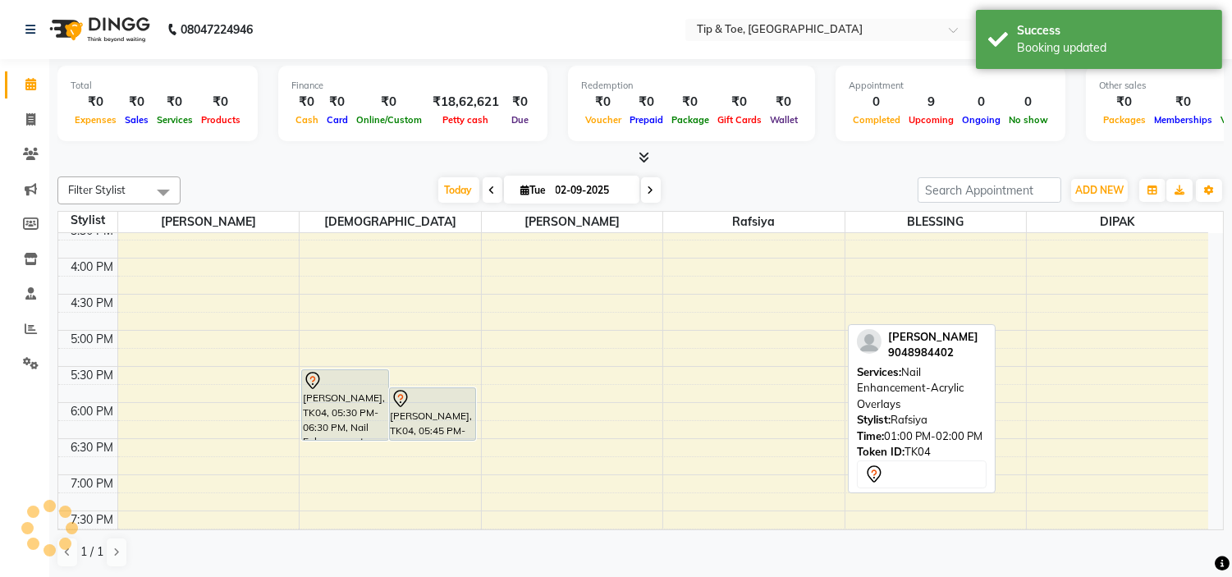
scroll to position [512, 0]
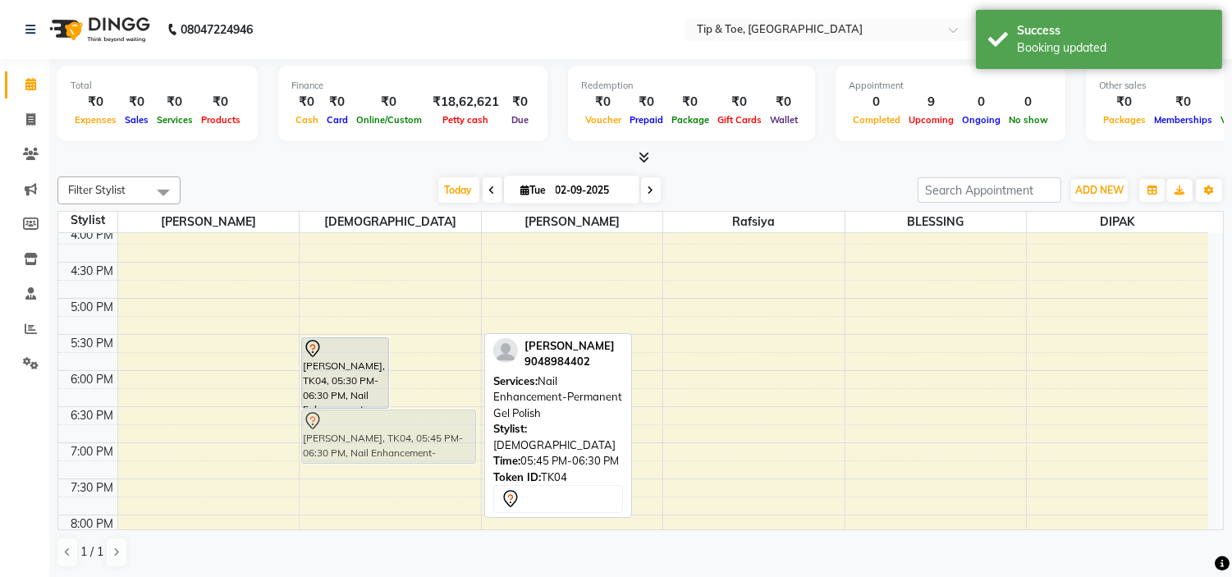
drag, startPoint x: 449, startPoint y: 388, endPoint x: 429, endPoint y: 447, distance: 62.3
click at [429, 447] on div "KARISHMA, TK04, 05:30 PM-06:30 PM, Nail Enhancement-Acrylic Overlays KARISHMA, …" at bounding box center [390, 190] width 181 height 938
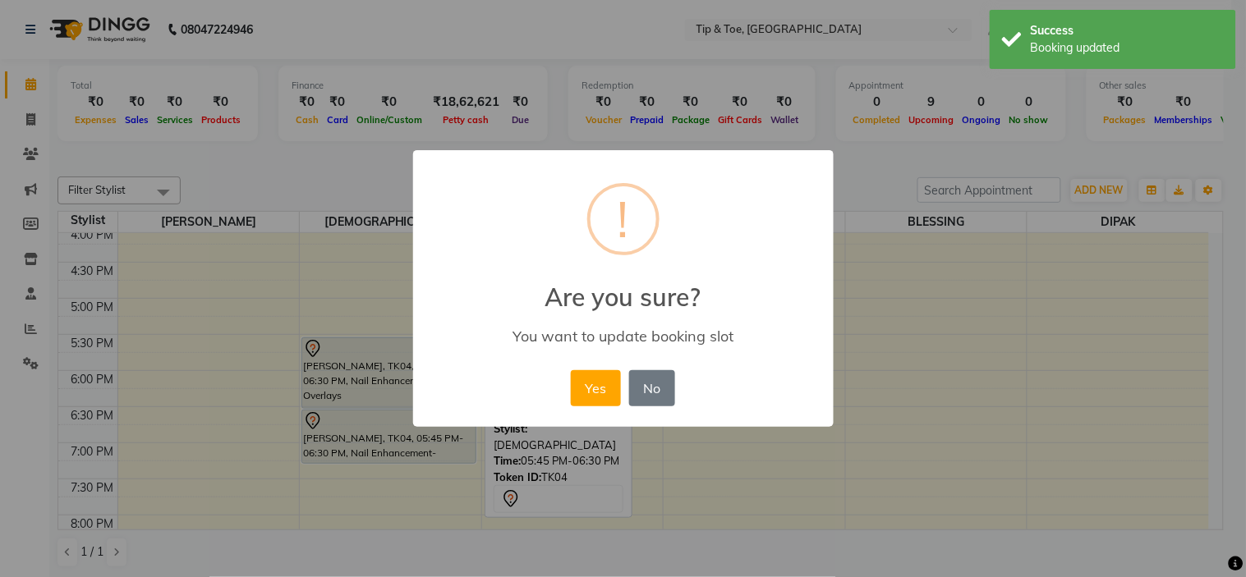
drag, startPoint x: 595, startPoint y: 389, endPoint x: 540, endPoint y: 400, distance: 56.0
click at [589, 392] on button "Yes" at bounding box center [596, 388] width 50 height 36
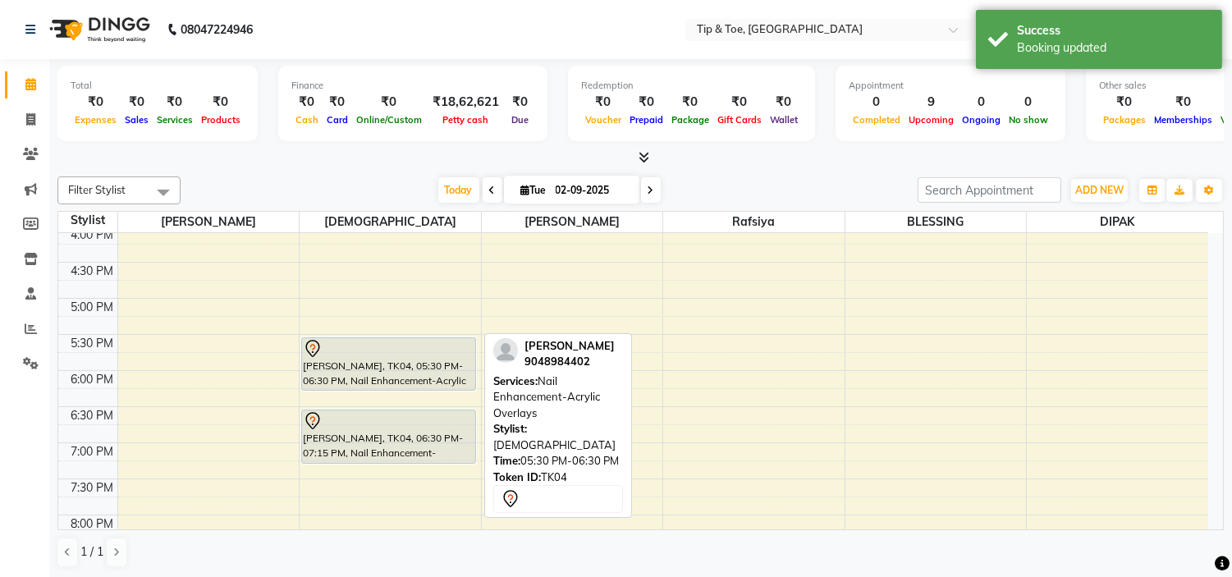
drag, startPoint x: 363, startPoint y: 403, endPoint x: 369, endPoint y: 383, distance: 21.6
click at [369, 383] on div "N AVAMI NAVI, TK02, 12:00 PM-01:30 PM, Nail Enhancement-Acrylic Set with T&T Ge…" at bounding box center [390, 190] width 181 height 938
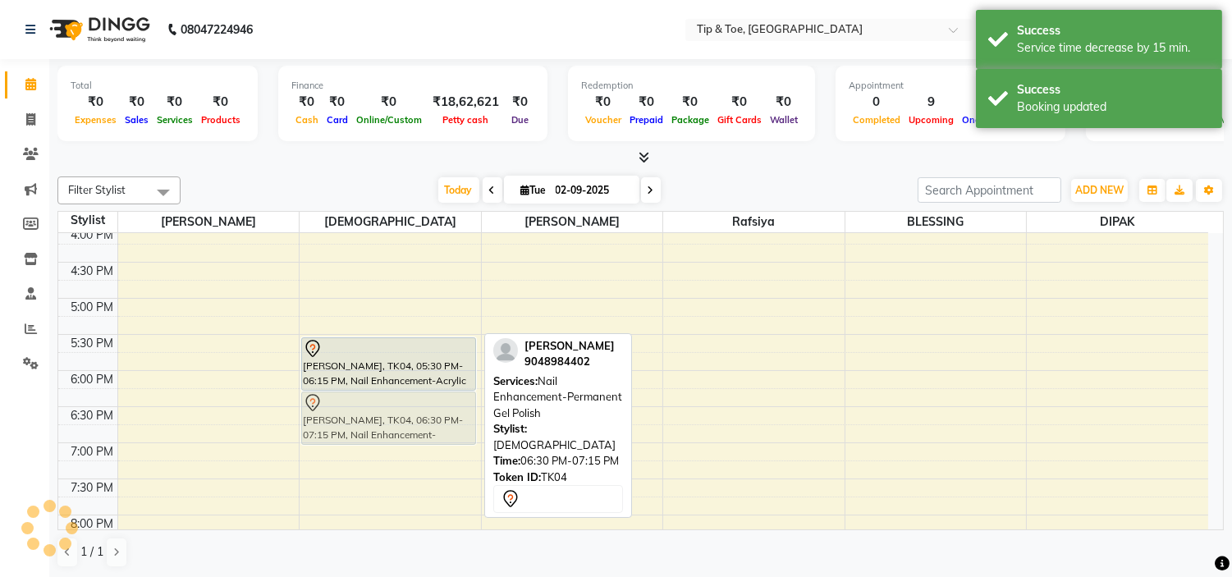
drag, startPoint x: 356, startPoint y: 423, endPoint x: 353, endPoint y: 411, distance: 12.6
click at [353, 411] on div "N AVAMI NAVI, TK02, 12:00 PM-01:30 PM, Nail Enhancement-Acrylic Set with T&T Ge…" at bounding box center [390, 190] width 181 height 938
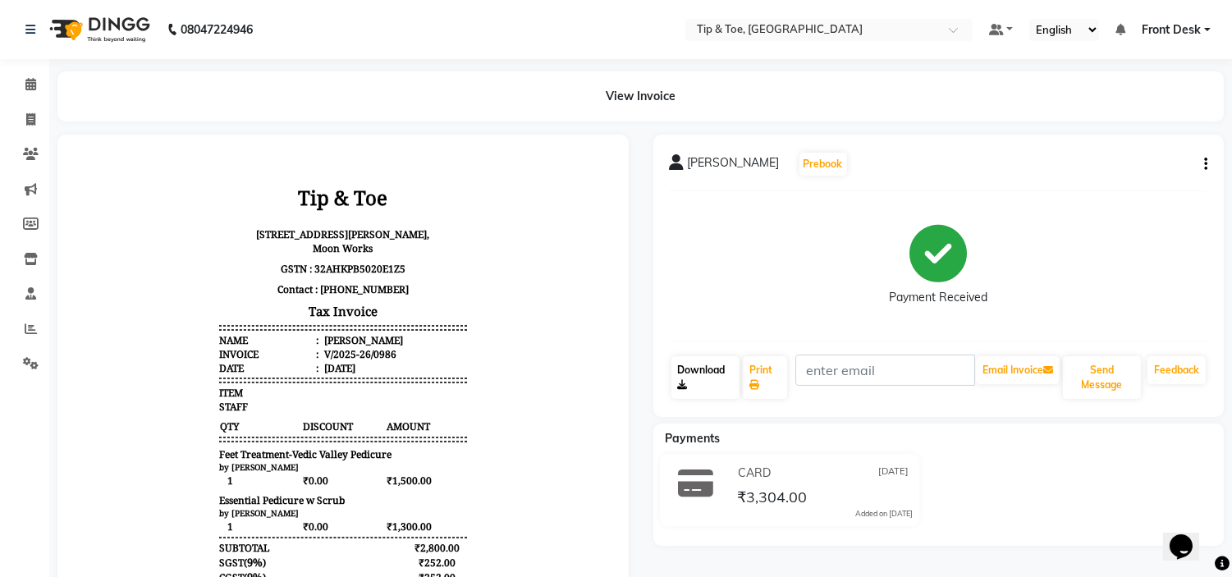
click at [699, 365] on link "Download" at bounding box center [706, 377] width 68 height 43
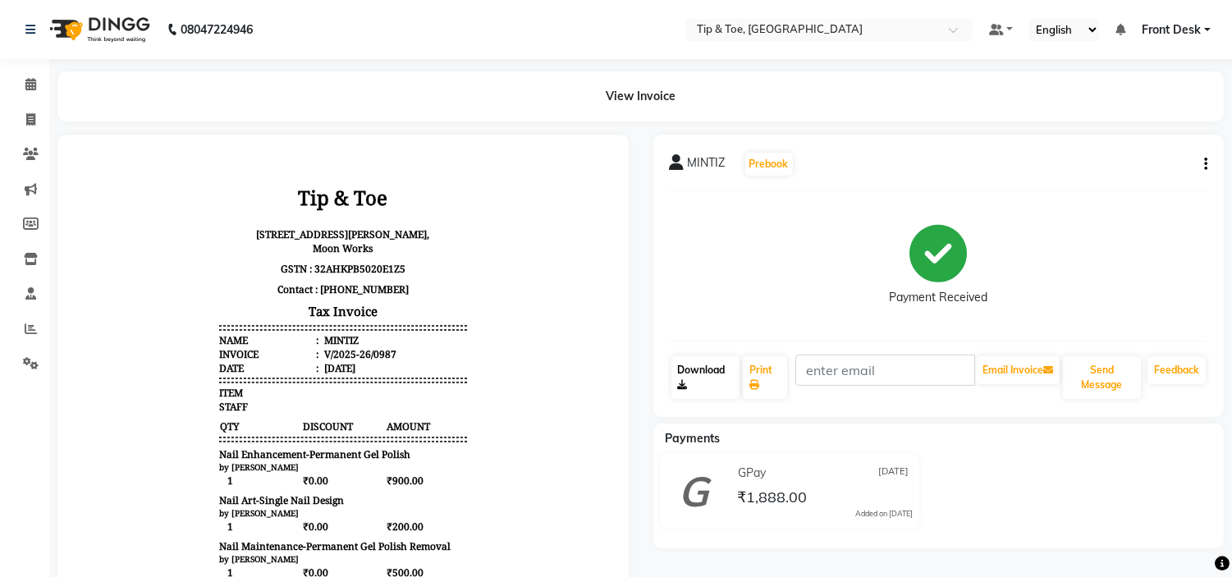
click at [716, 369] on link "Download" at bounding box center [706, 377] width 68 height 43
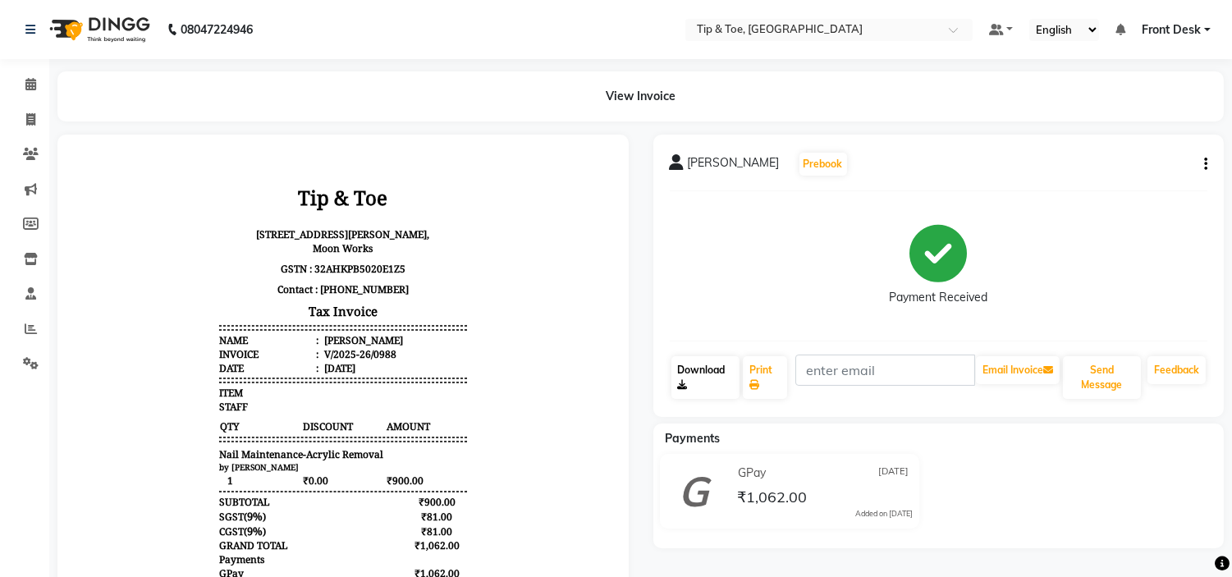
click at [699, 365] on link "Download" at bounding box center [706, 377] width 68 height 43
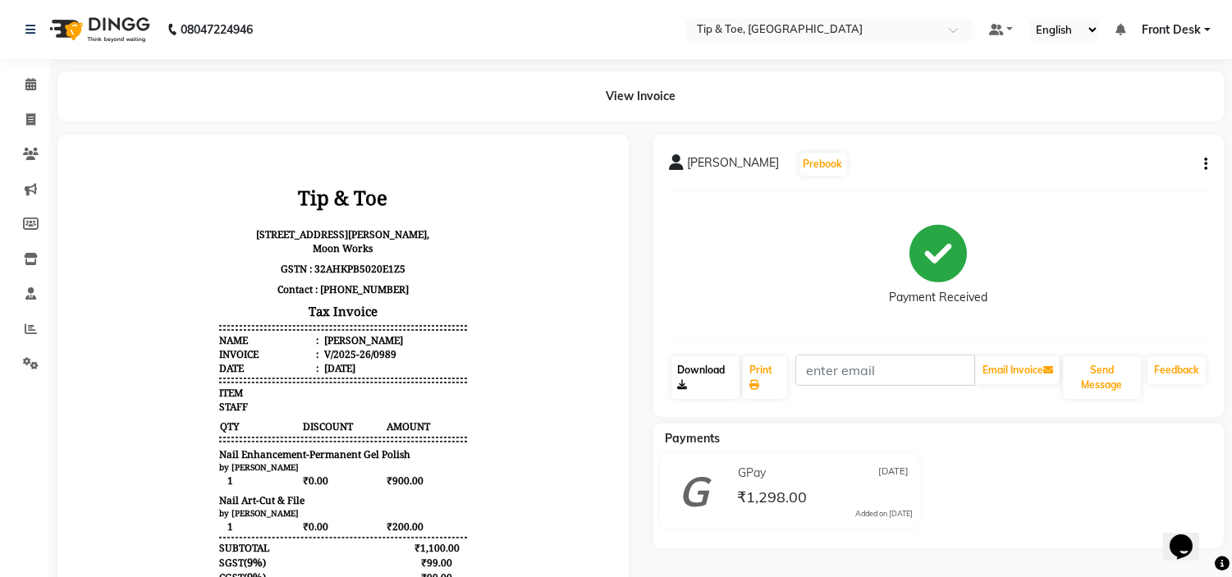
click at [700, 365] on link "Download" at bounding box center [706, 377] width 68 height 43
click at [701, 367] on link "Download" at bounding box center [706, 377] width 68 height 43
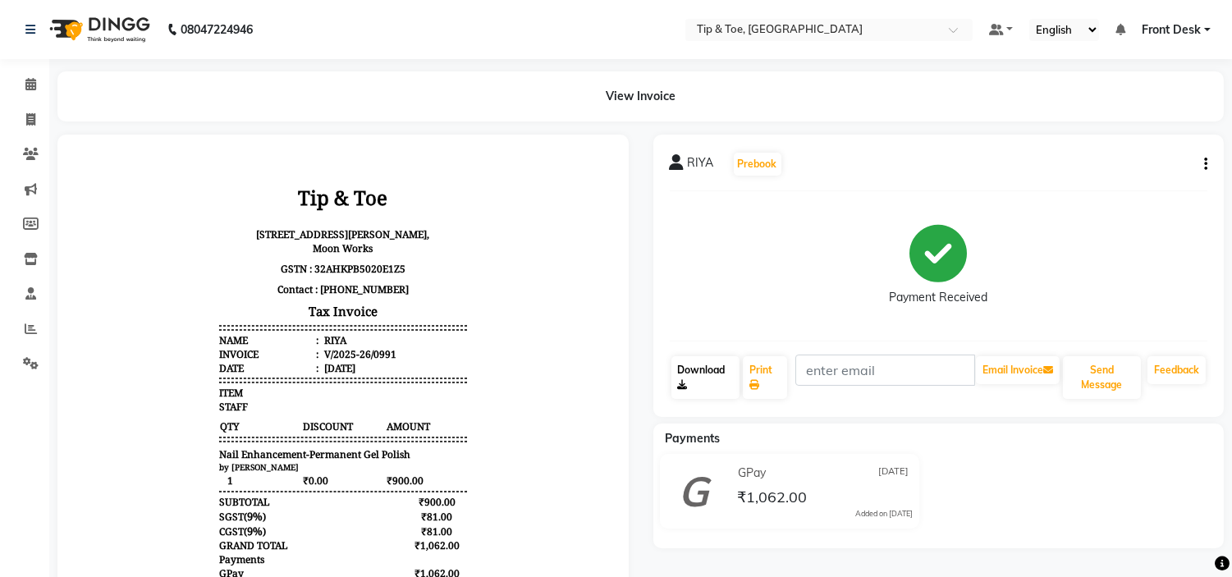
click at [701, 361] on link "Download" at bounding box center [706, 377] width 68 height 43
click at [709, 369] on link "Download" at bounding box center [706, 377] width 68 height 43
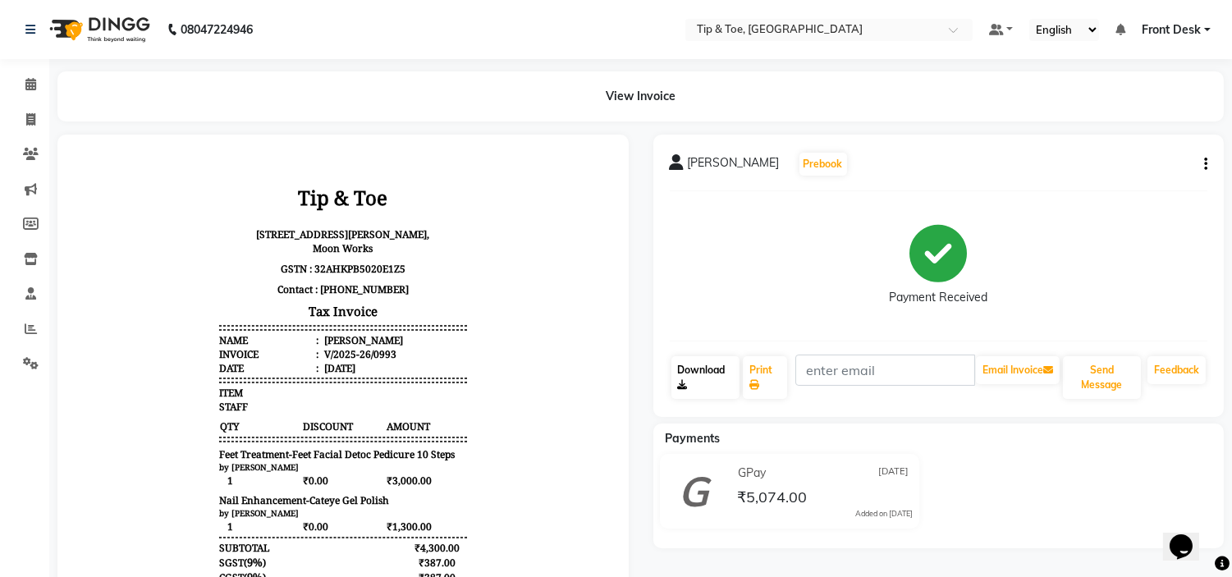
click at [702, 365] on link "Download" at bounding box center [706, 377] width 68 height 43
